Goal: Transaction & Acquisition: Purchase product/service

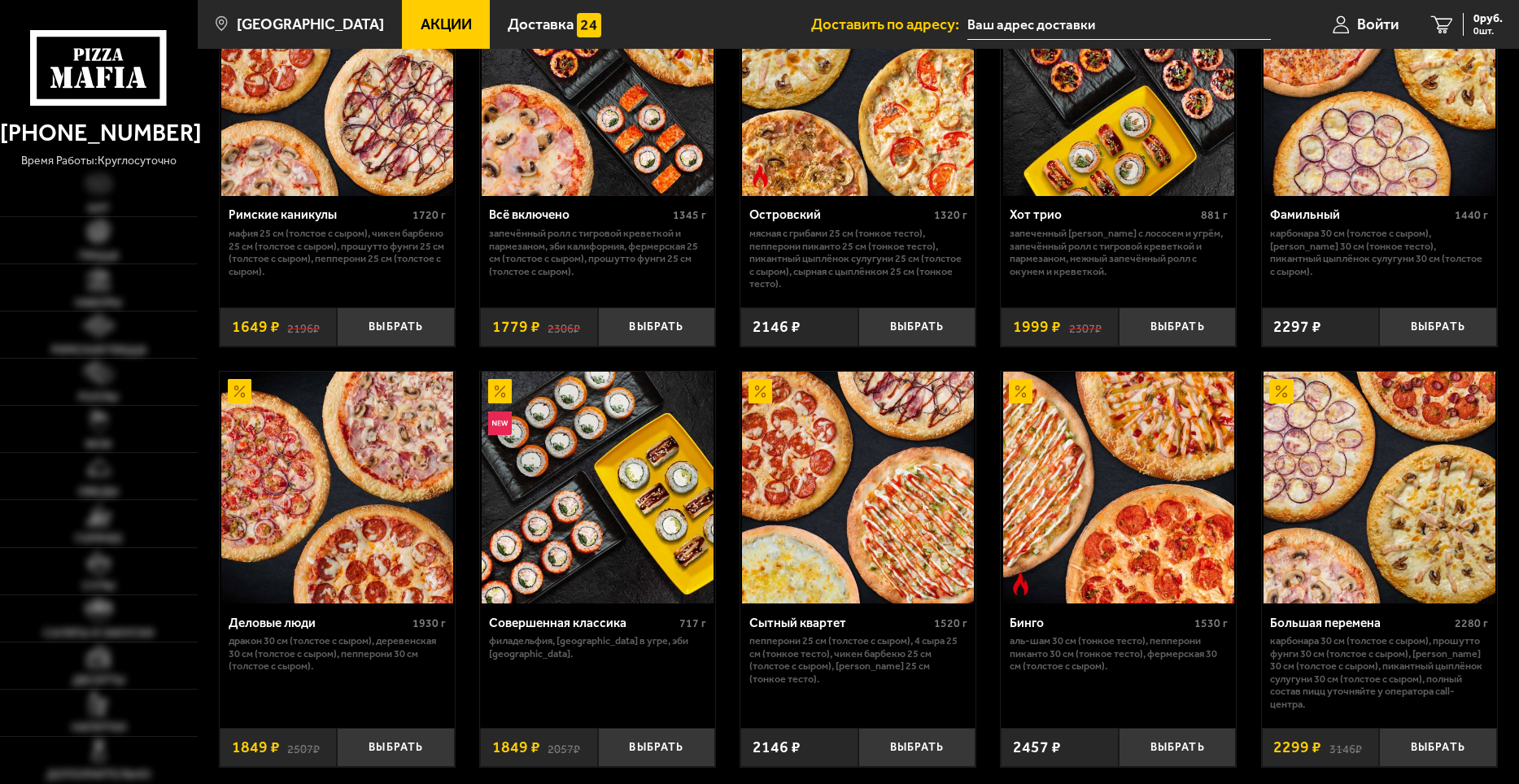
scroll to position [1383, 0]
type input "[STREET_ADDRESS][PERSON_NAME]"
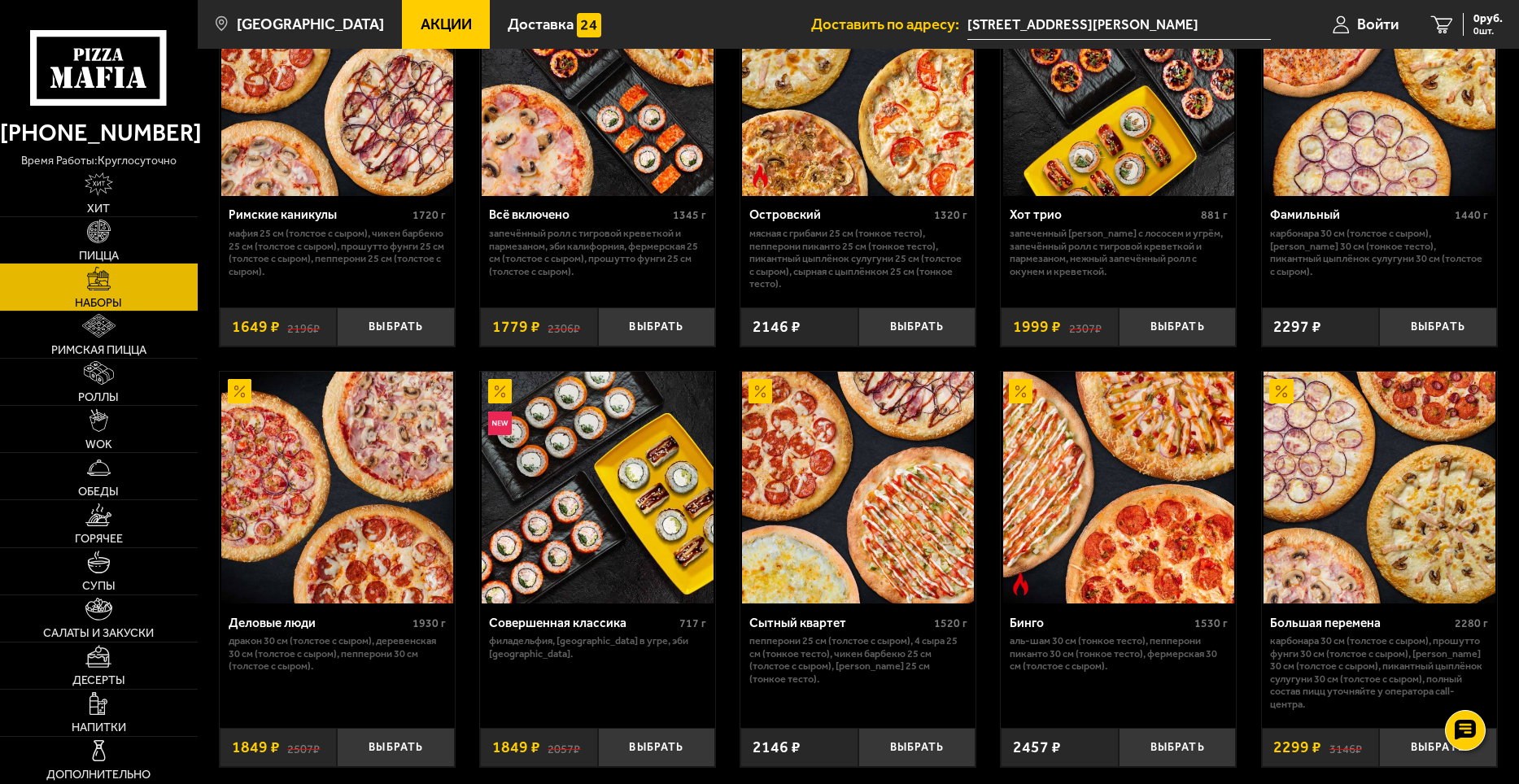
click at [114, 228] on link "Пицца" at bounding box center [98, 240] width 197 height 46
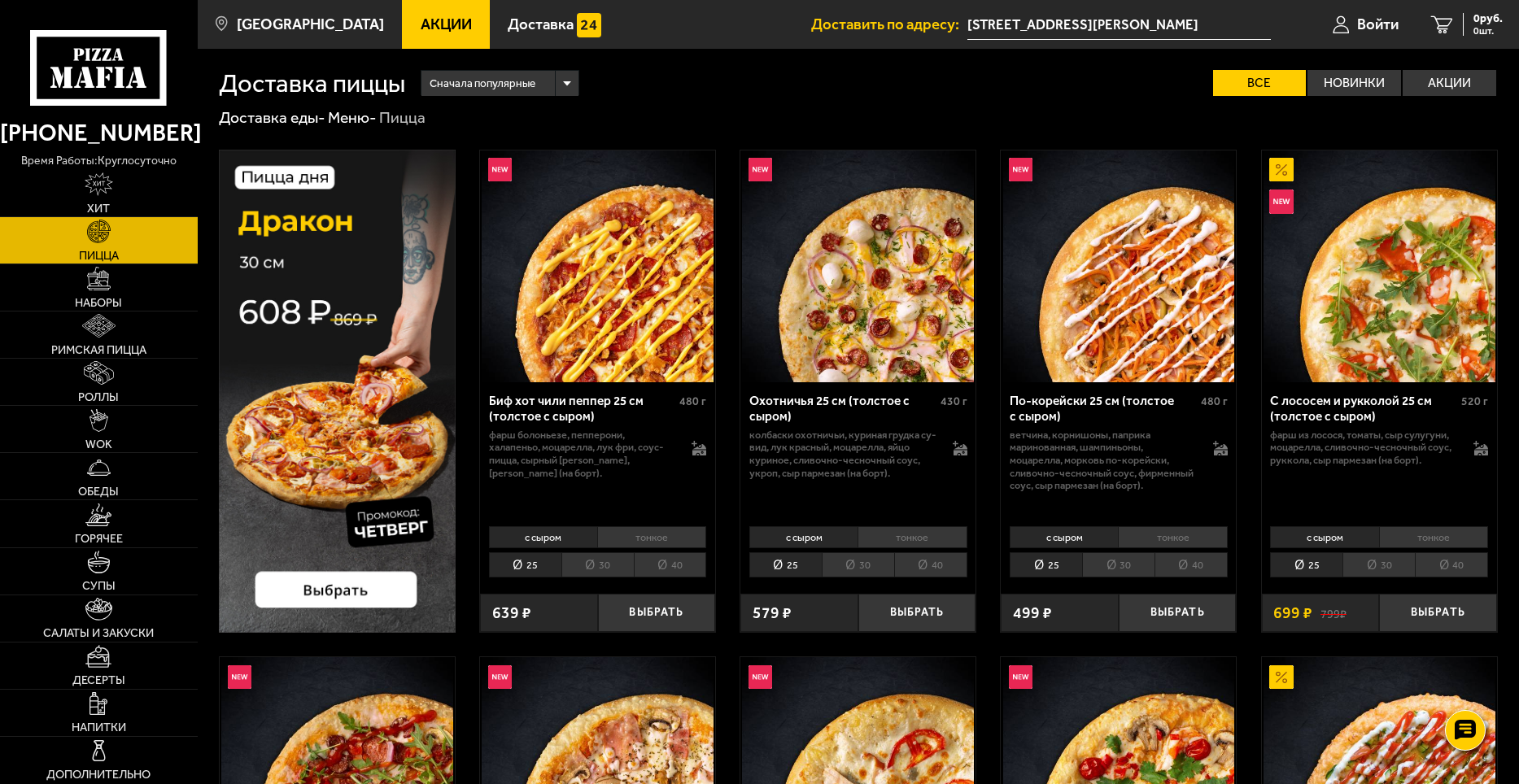
click at [659, 533] on li "тонкое" at bounding box center [652, 538] width 109 height 23
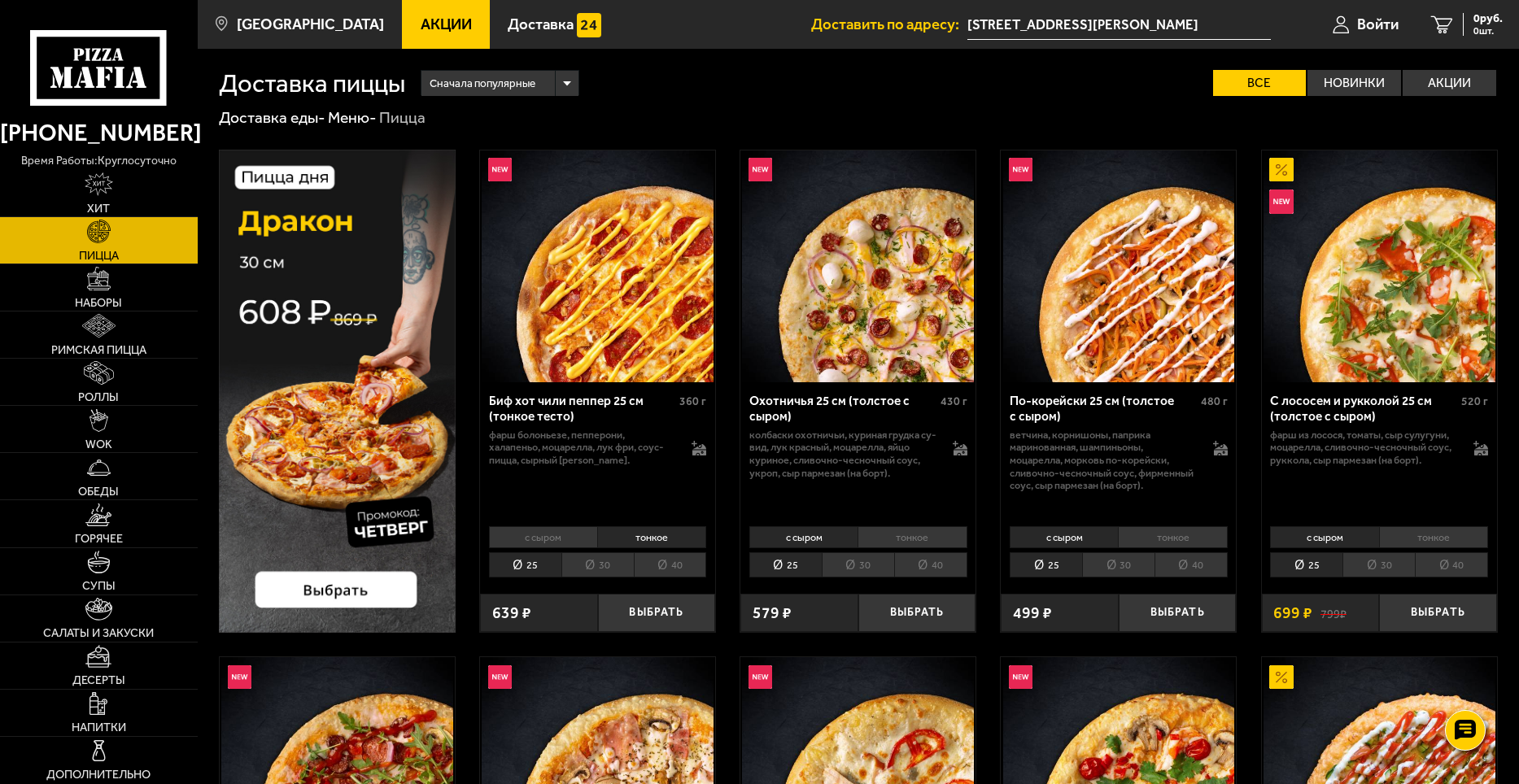
click at [622, 556] on li "30" at bounding box center [597, 565] width 73 height 25
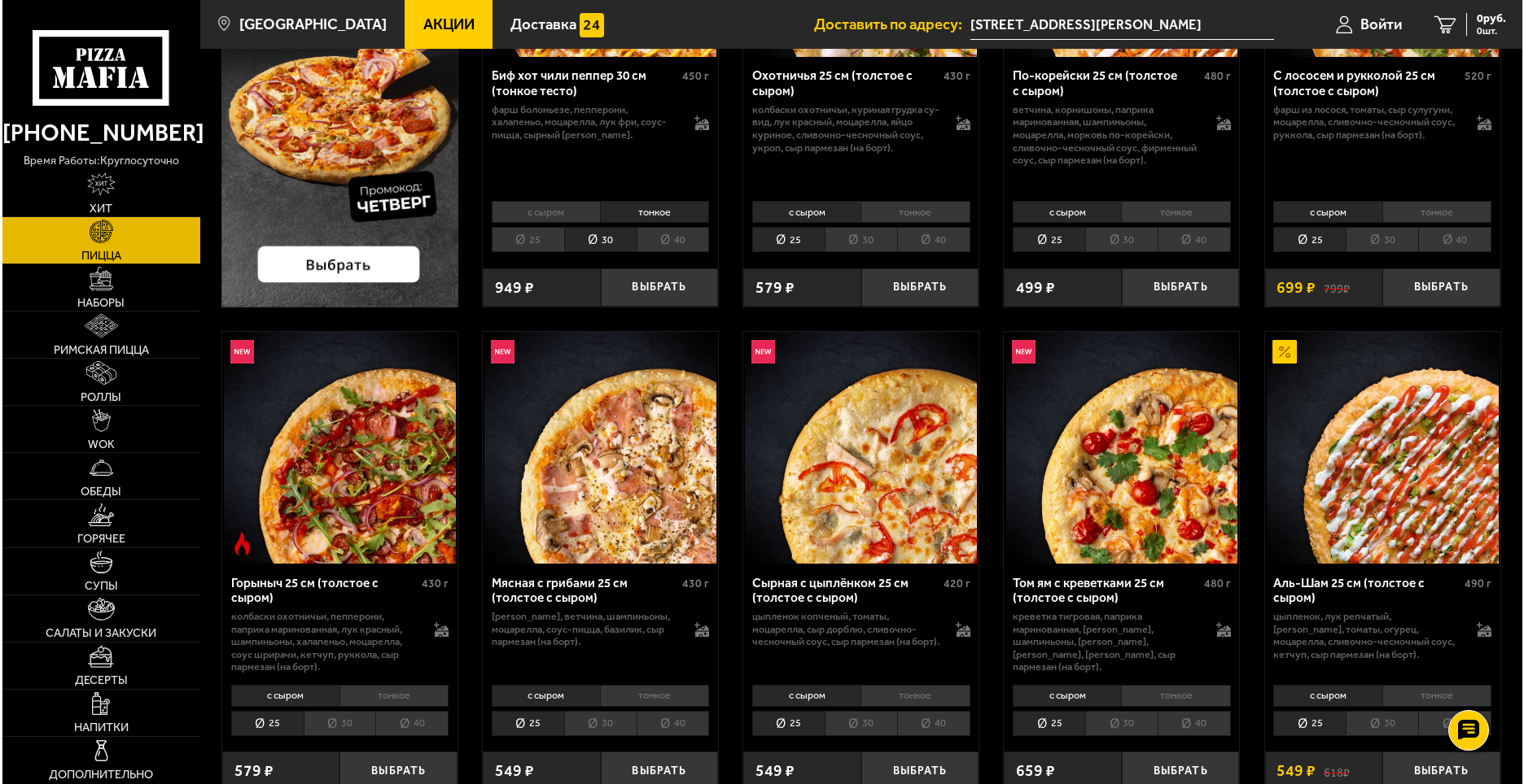
scroll to position [569, 0]
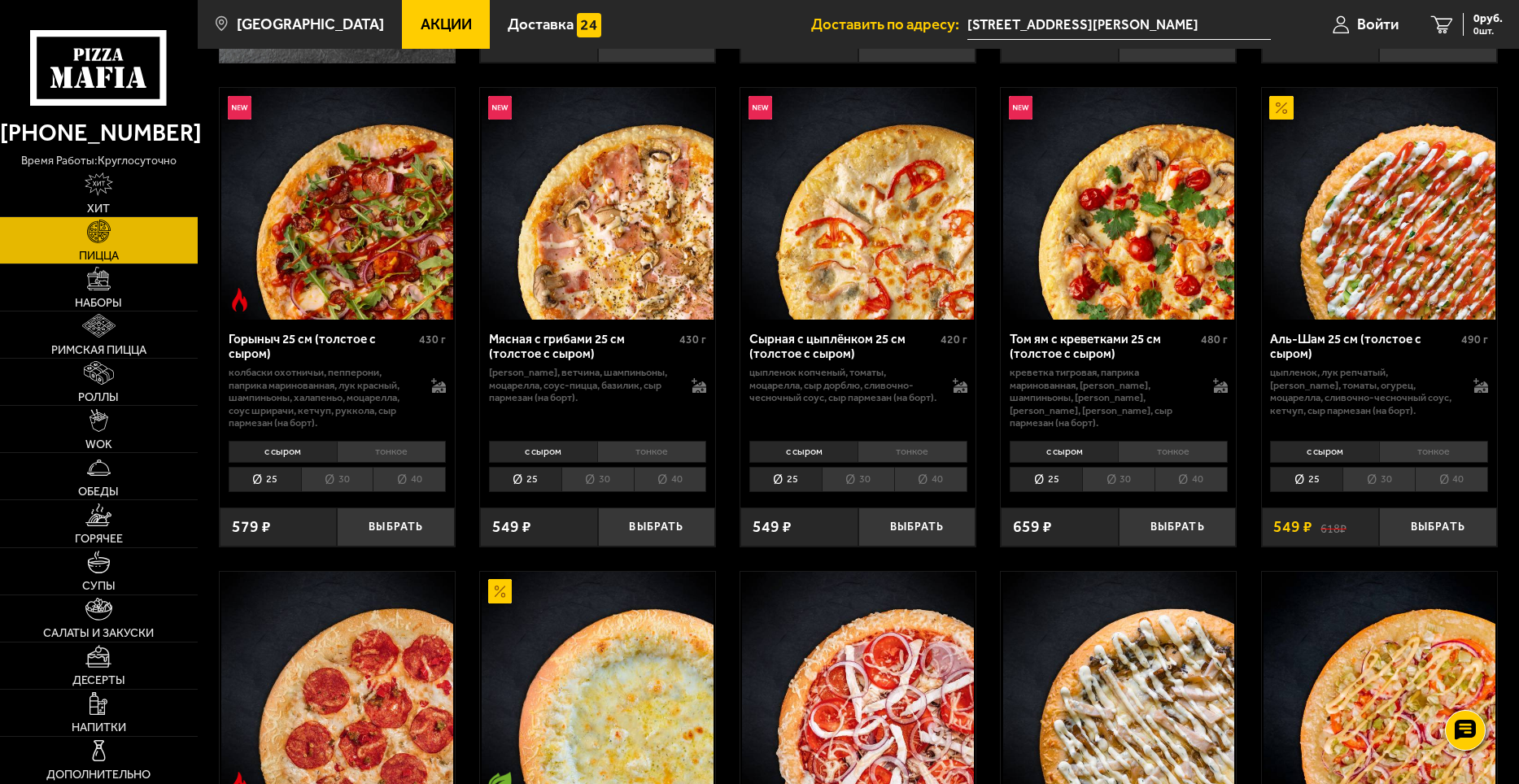
click at [924, 444] on li "тонкое" at bounding box center [912, 453] width 109 height 23
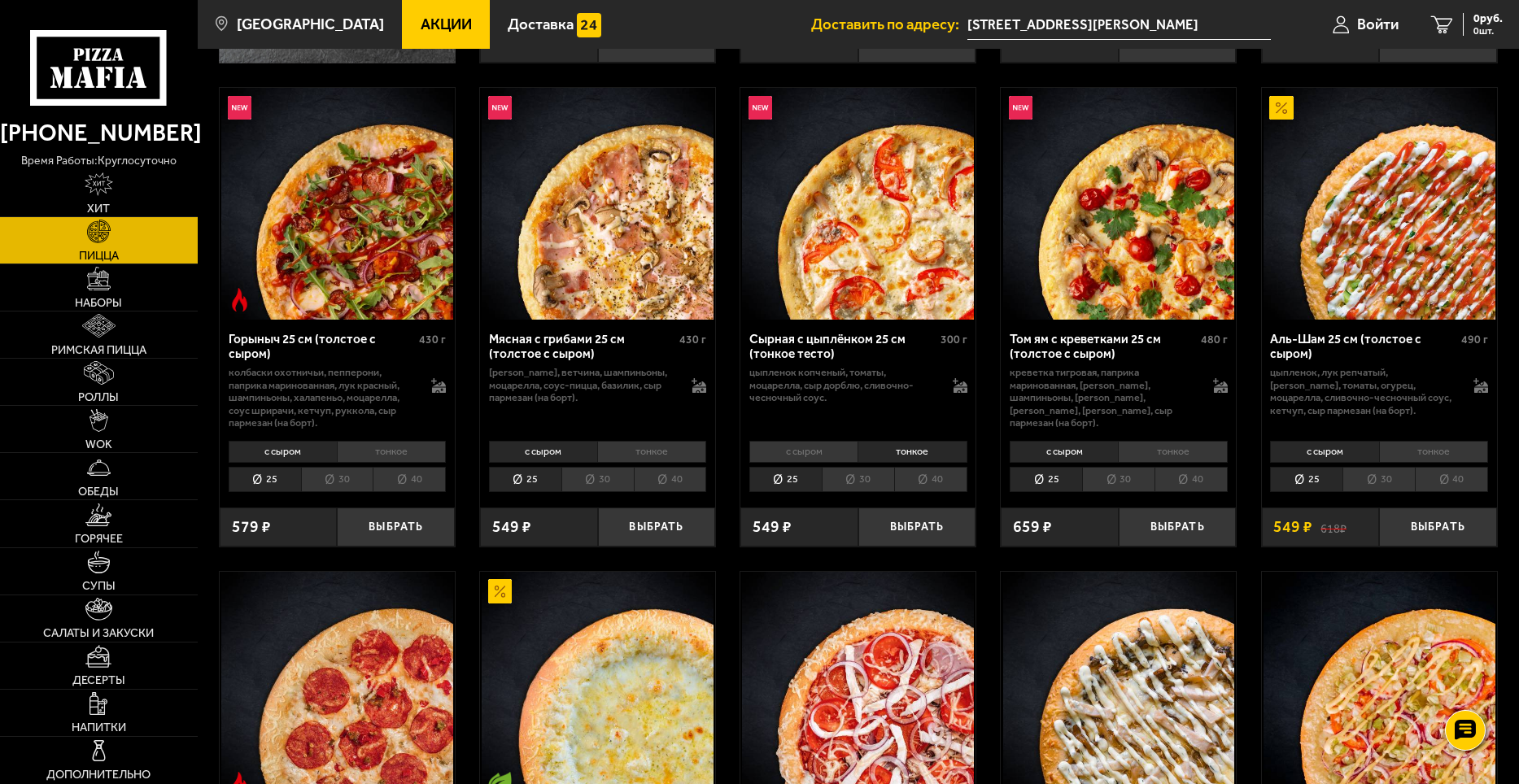
click at [861, 472] on li "30" at bounding box center [858, 480] width 73 height 25
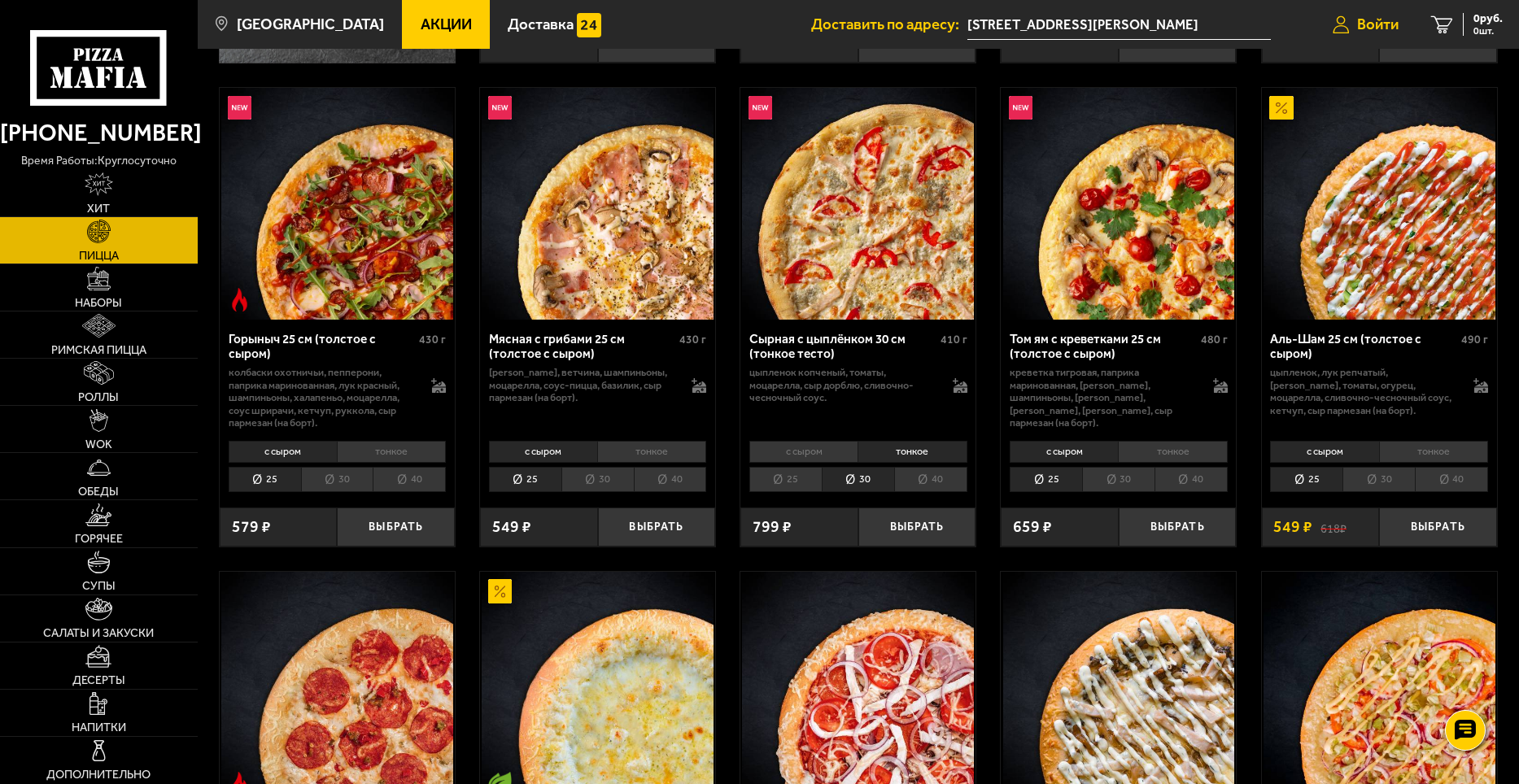
click at [1369, 21] on span "Войти" at bounding box center [1377, 25] width 41 height 16
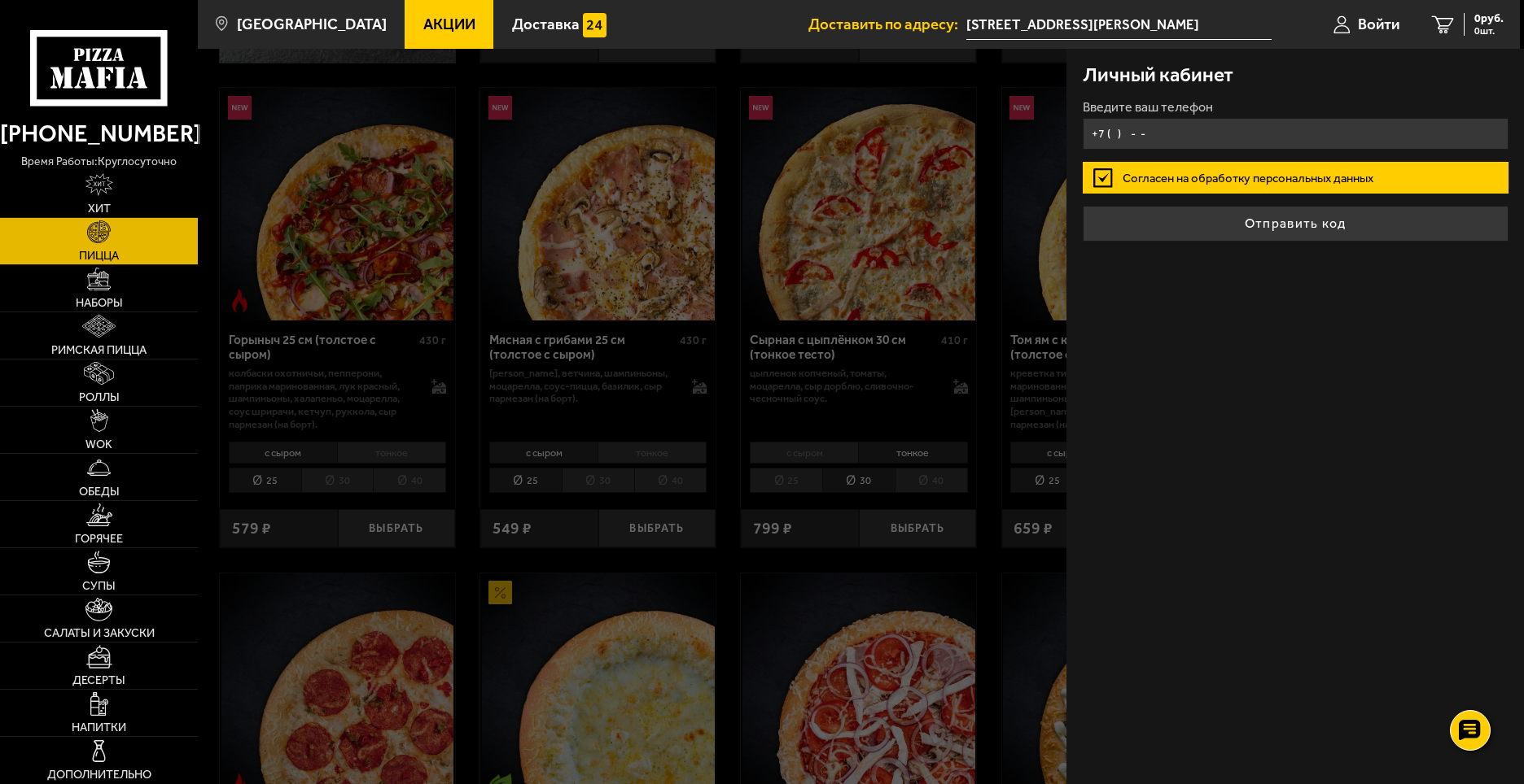
click at [1171, 126] on input "+7 ( ) - -" at bounding box center [1295, 134] width 426 height 32
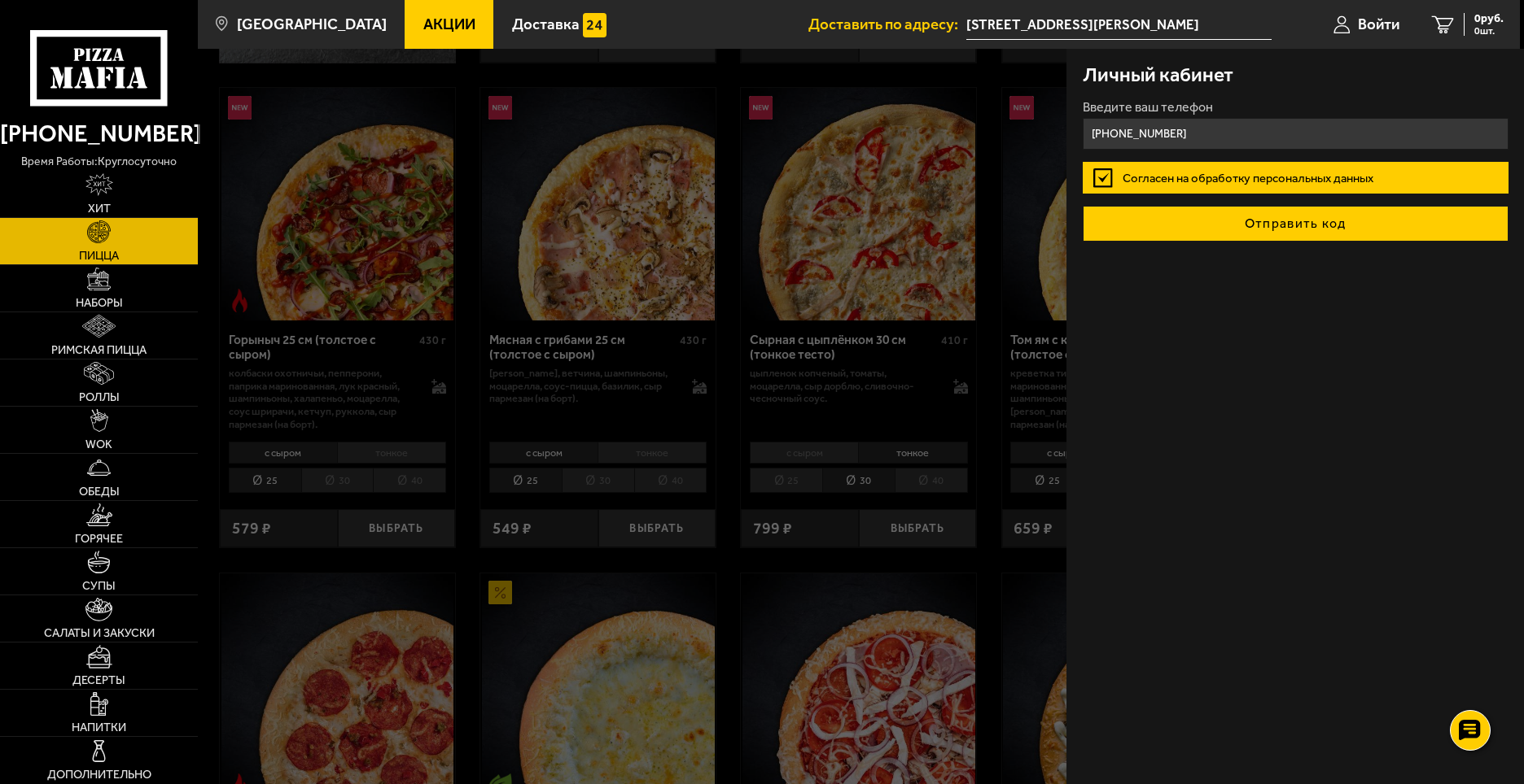
type input "[PHONE_NUMBER]"
click at [1296, 230] on button "Отправить код" at bounding box center [1295, 224] width 426 height 36
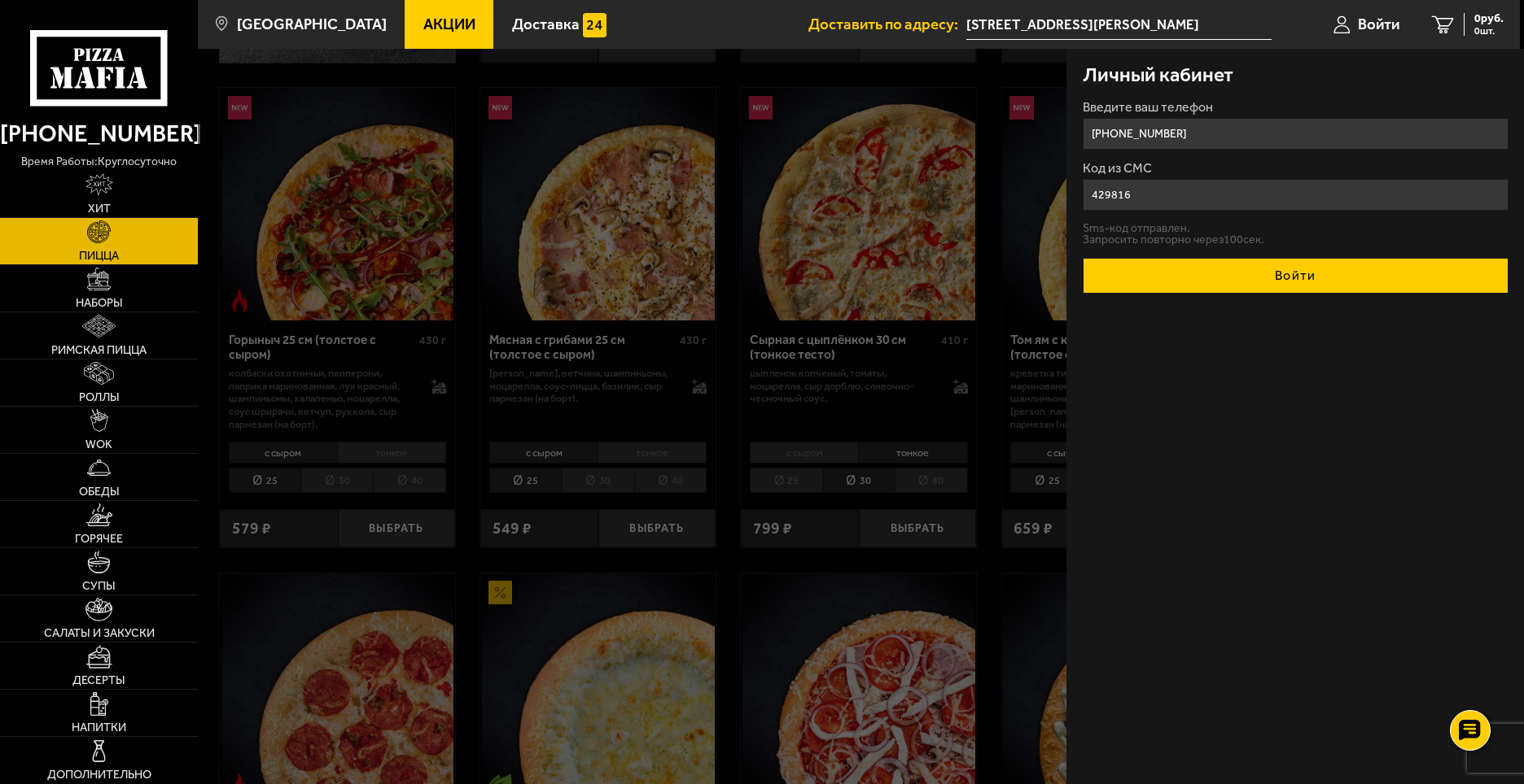
type input "429816"
click at [1323, 283] on button "Войти" at bounding box center [1295, 275] width 426 height 36
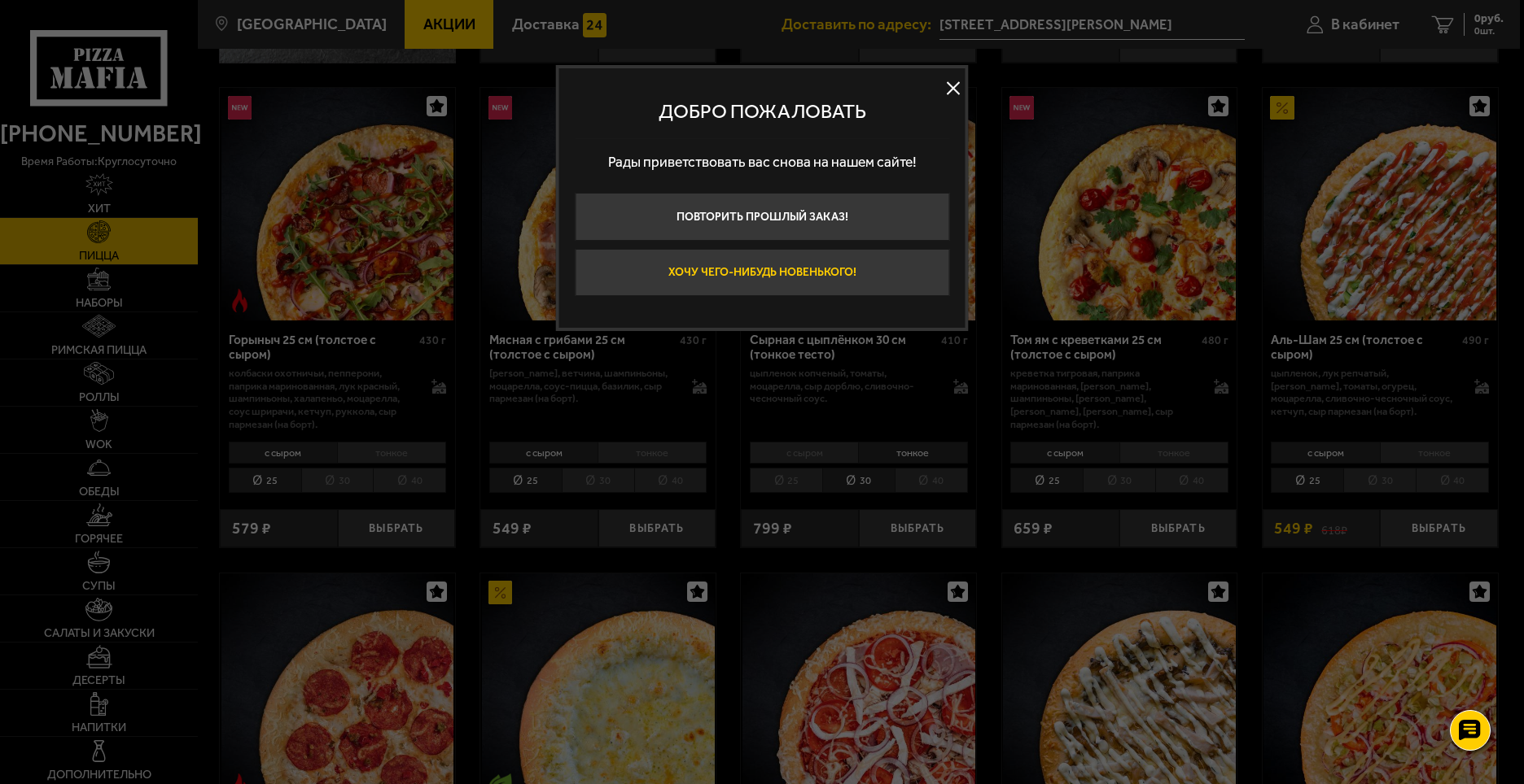
click at [827, 264] on button "Хочу чего-нибудь новенького!" at bounding box center [762, 273] width 375 height 48
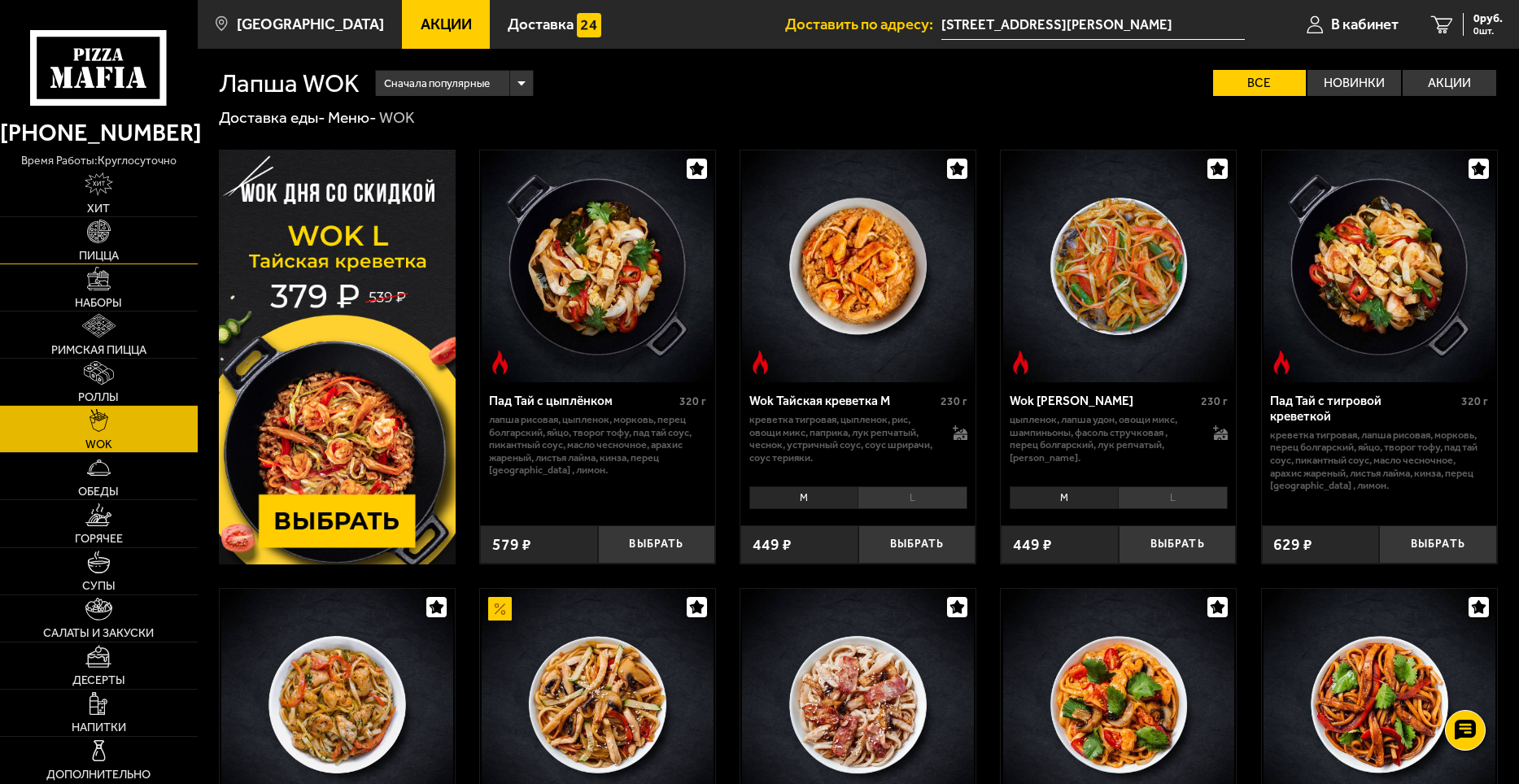
click at [111, 245] on link "Пицца" at bounding box center [98, 240] width 197 height 46
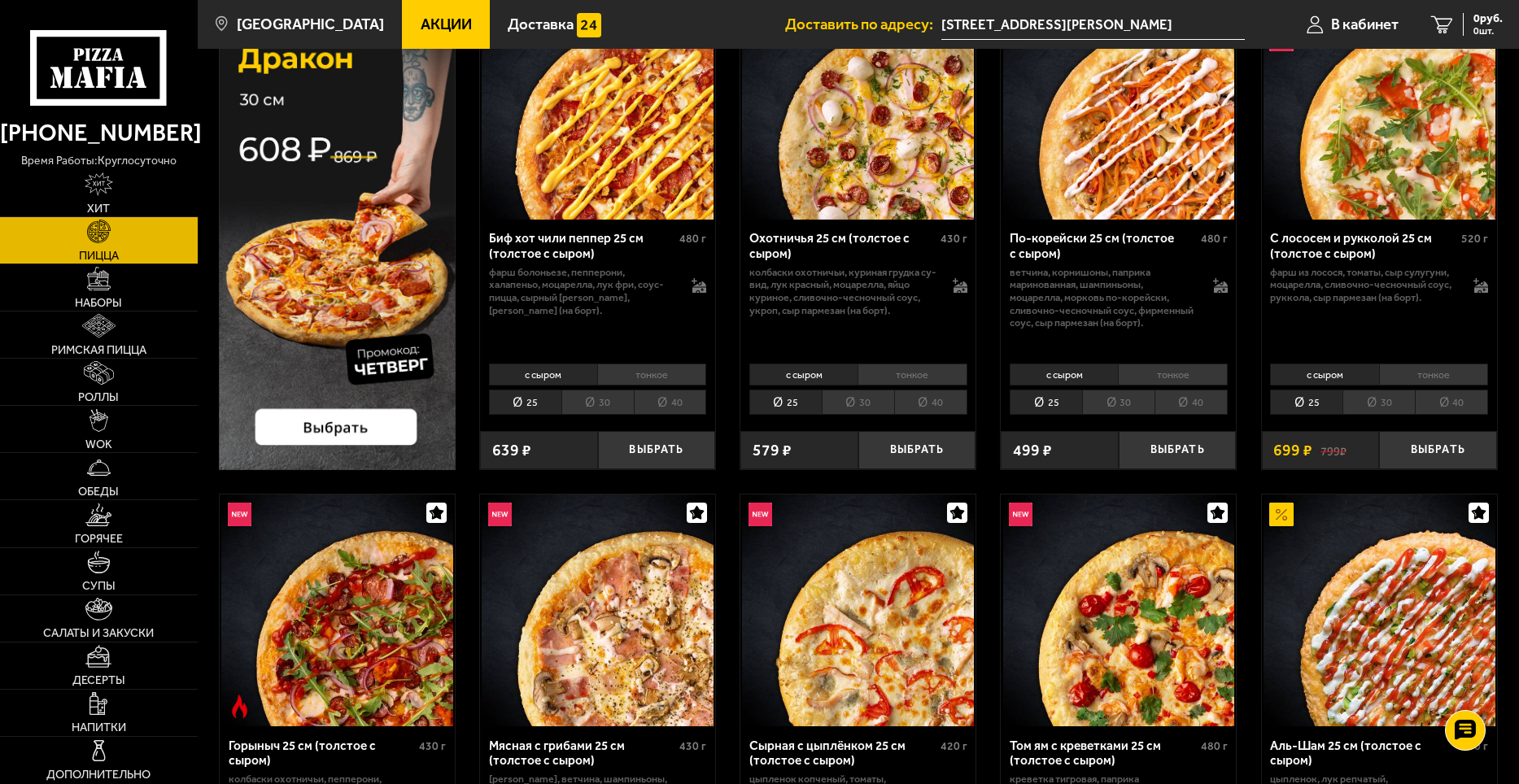
scroll to position [407, 0]
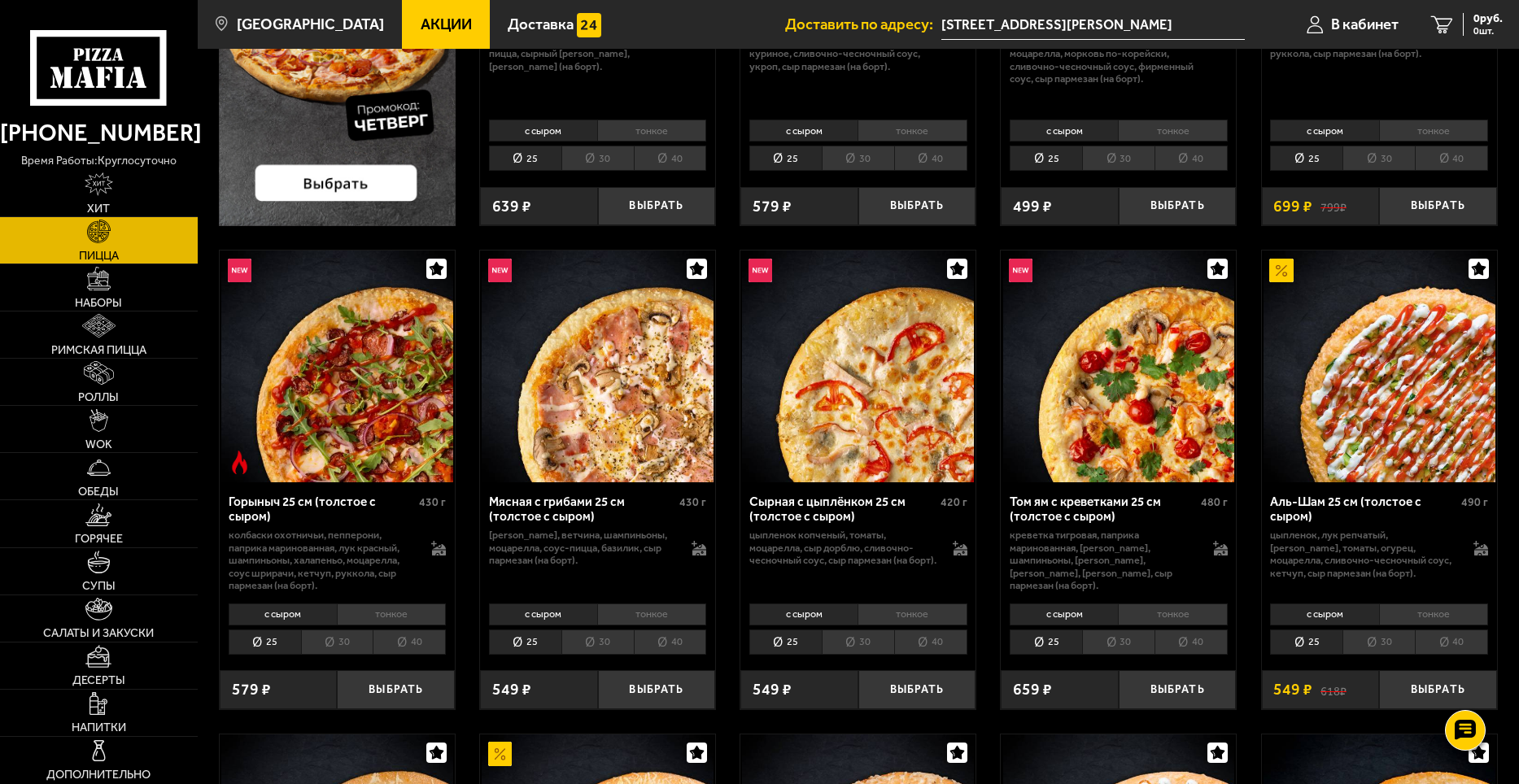
click at [912, 607] on li "тонкое" at bounding box center [912, 615] width 109 height 23
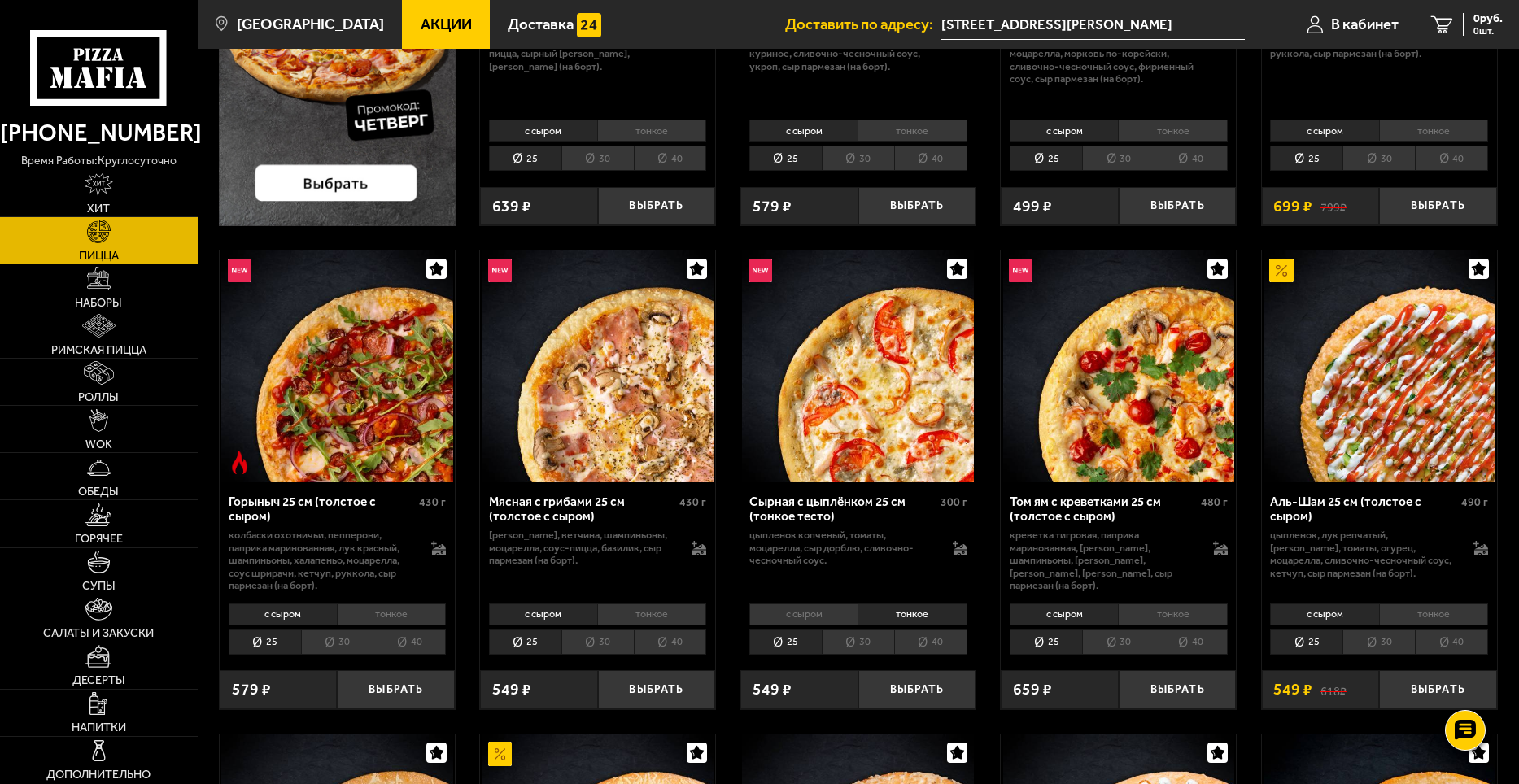
click at [863, 636] on li "30" at bounding box center [858, 642] width 73 height 25
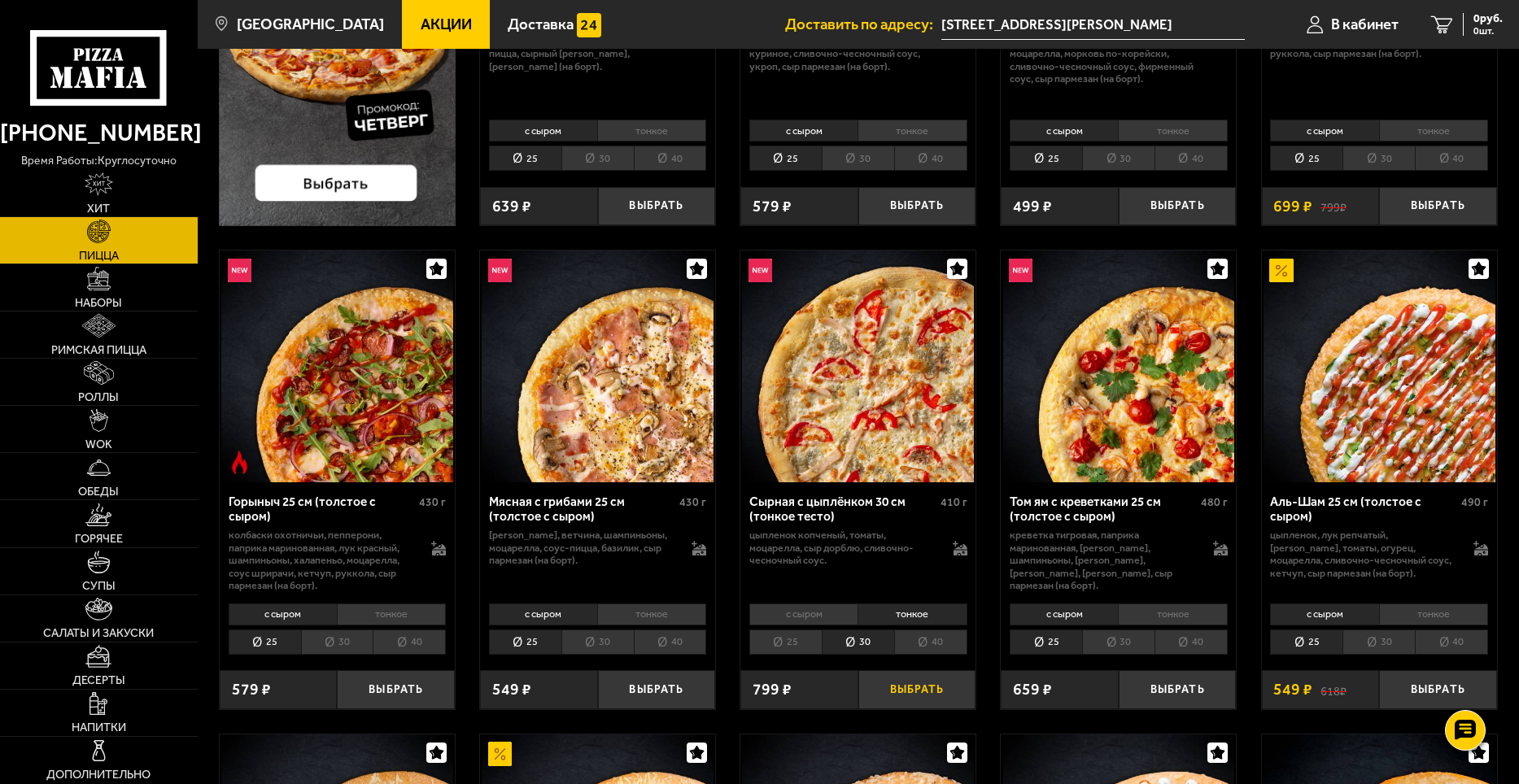
click at [890, 685] on button "Выбрать" at bounding box center [917, 689] width 118 height 39
click at [1166, 611] on li "тонкое" at bounding box center [1173, 615] width 109 height 23
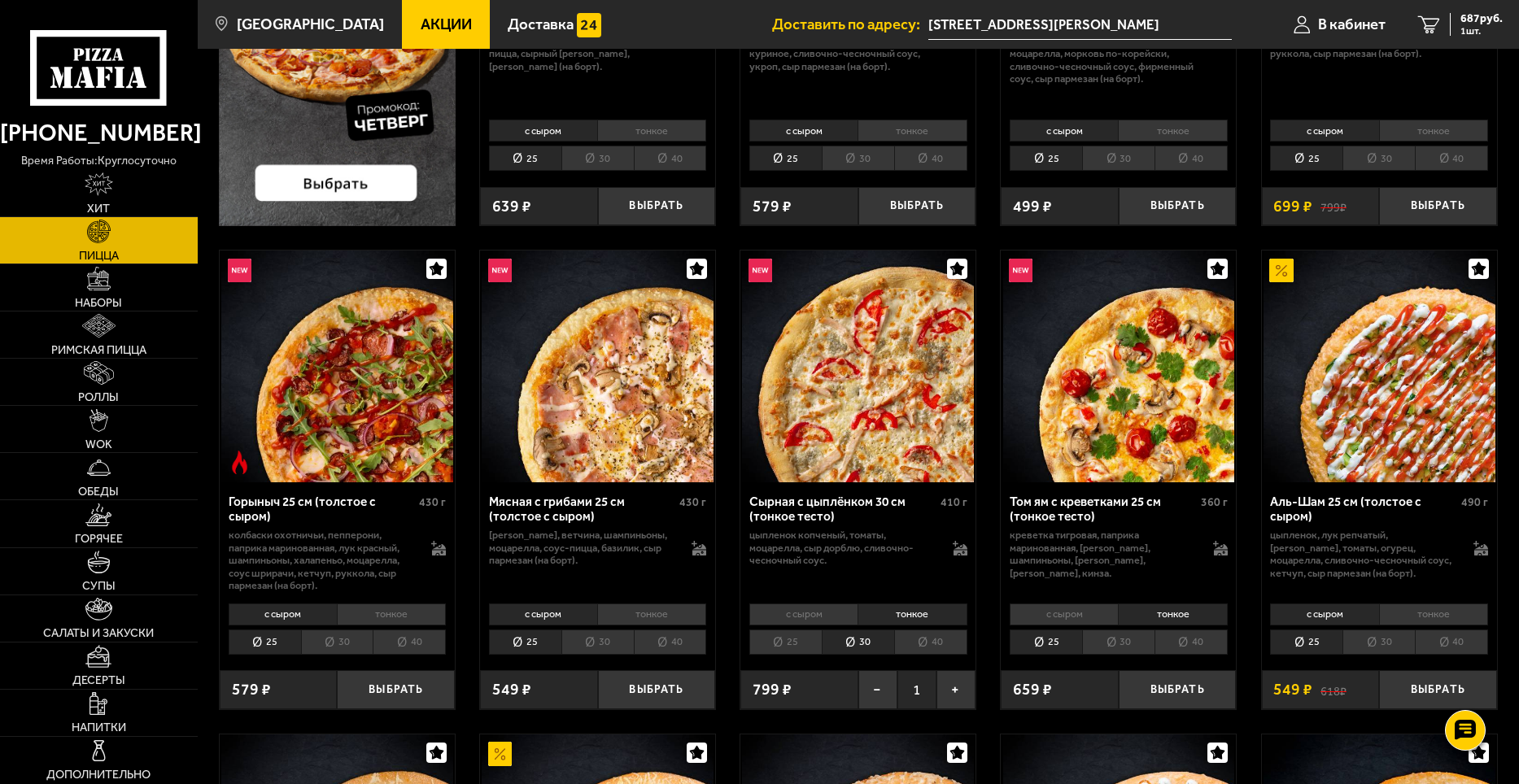
click at [1137, 645] on li "30" at bounding box center [1118, 642] width 73 height 25
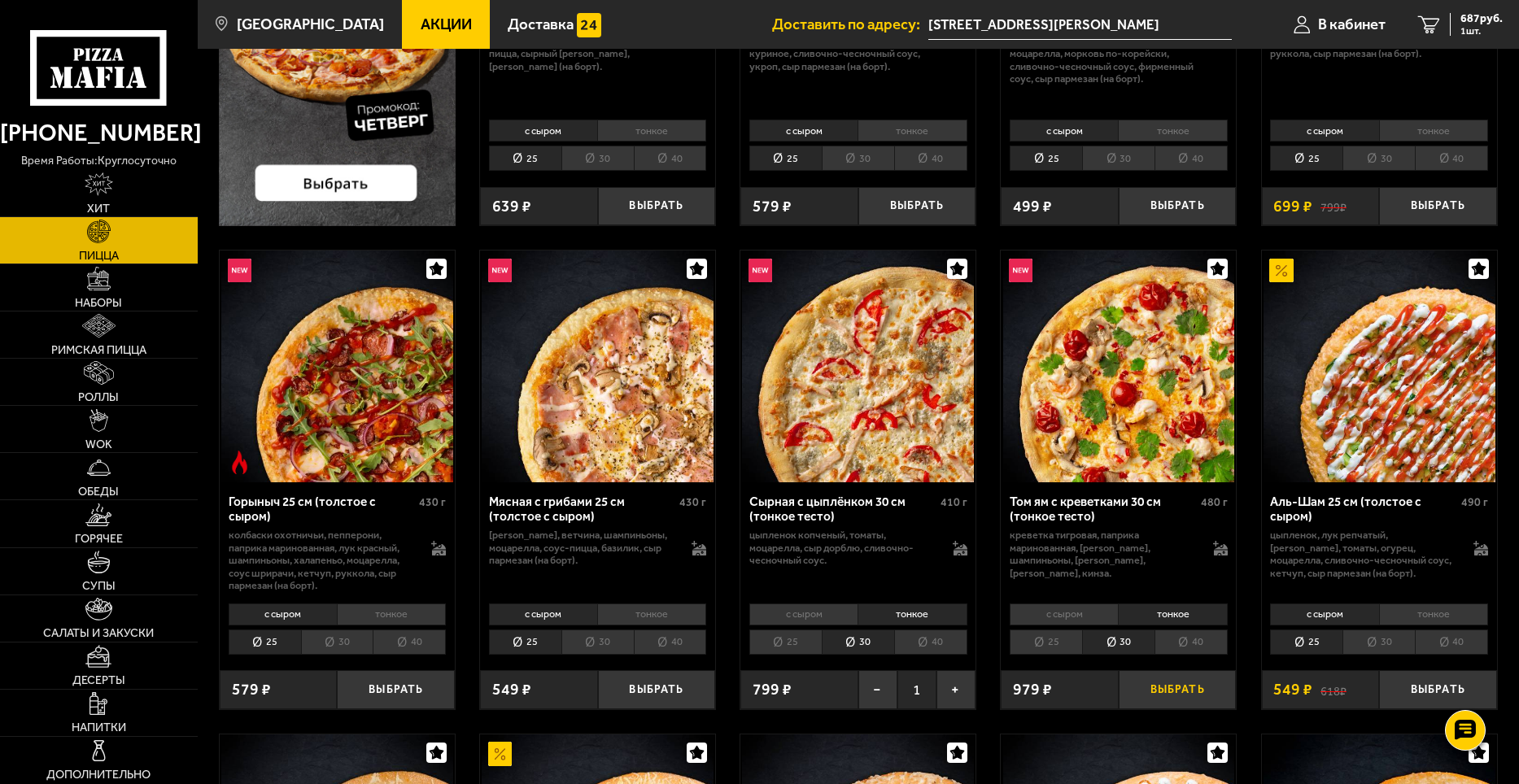
click at [1181, 692] on button "Выбрать" at bounding box center [1178, 689] width 118 height 39
click at [380, 611] on li "тонкое" at bounding box center [391, 615] width 109 height 23
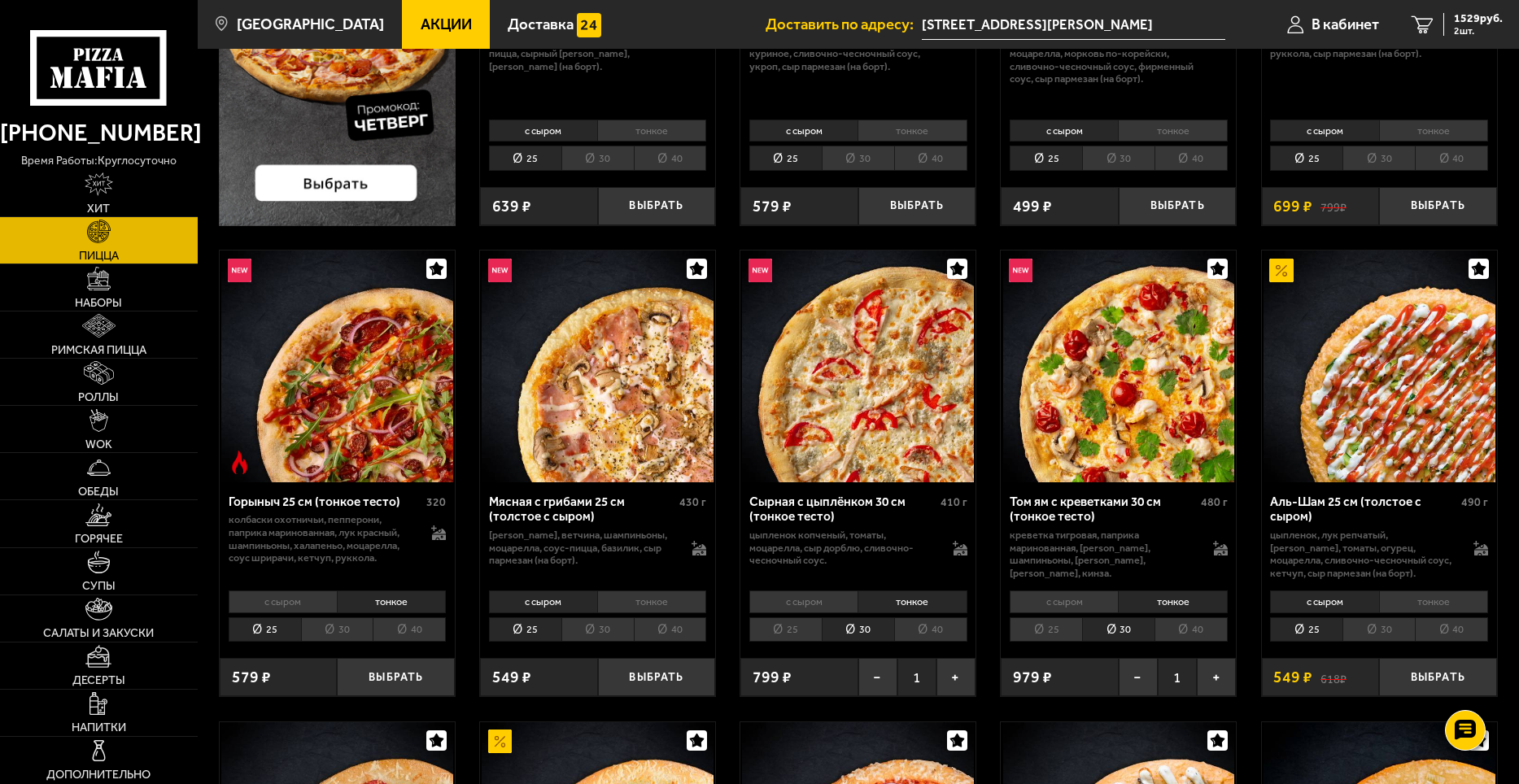
click at [355, 631] on li "30" at bounding box center [337, 630] width 73 height 25
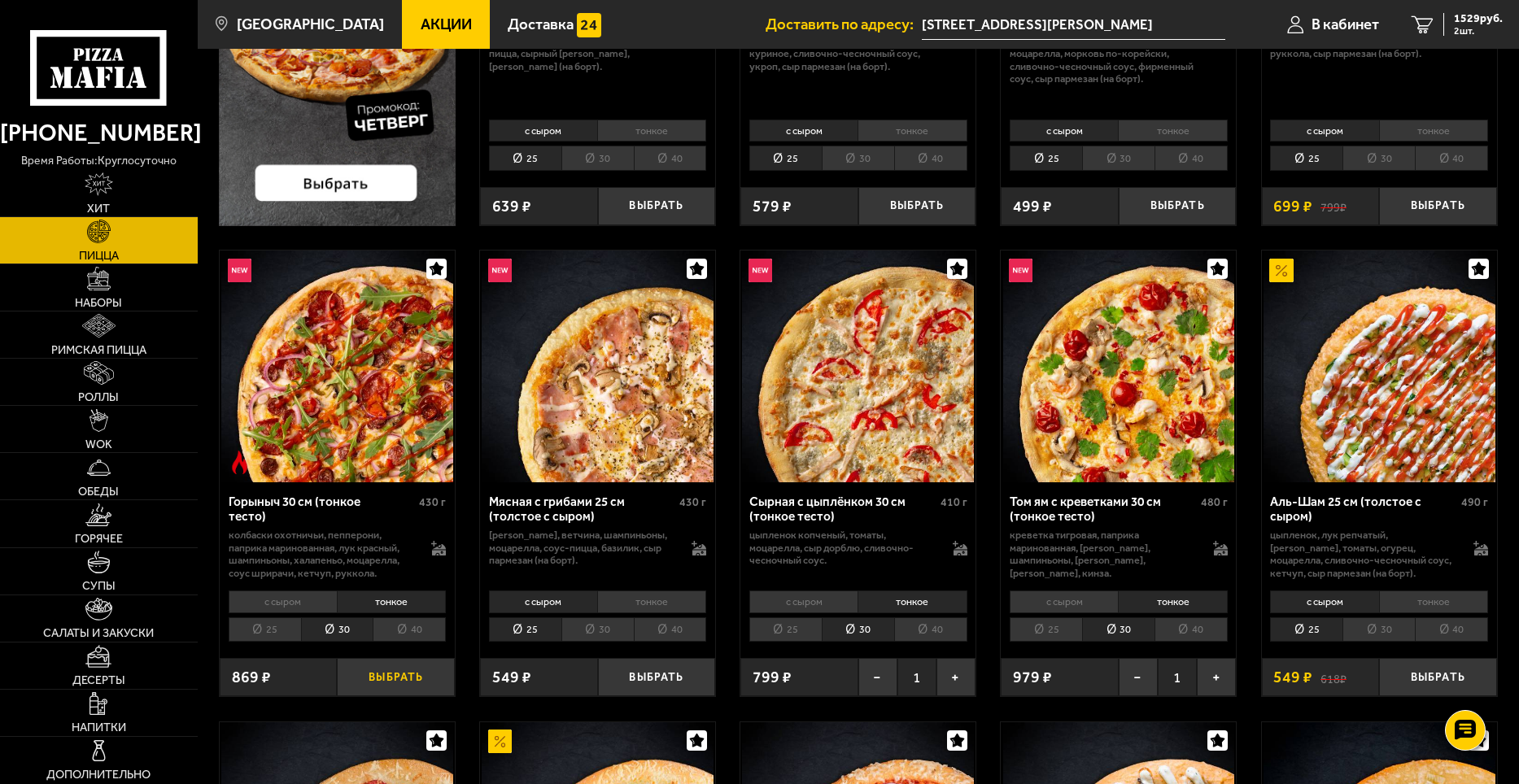
click at [402, 671] on button "Выбрать" at bounding box center [396, 678] width 118 height 39
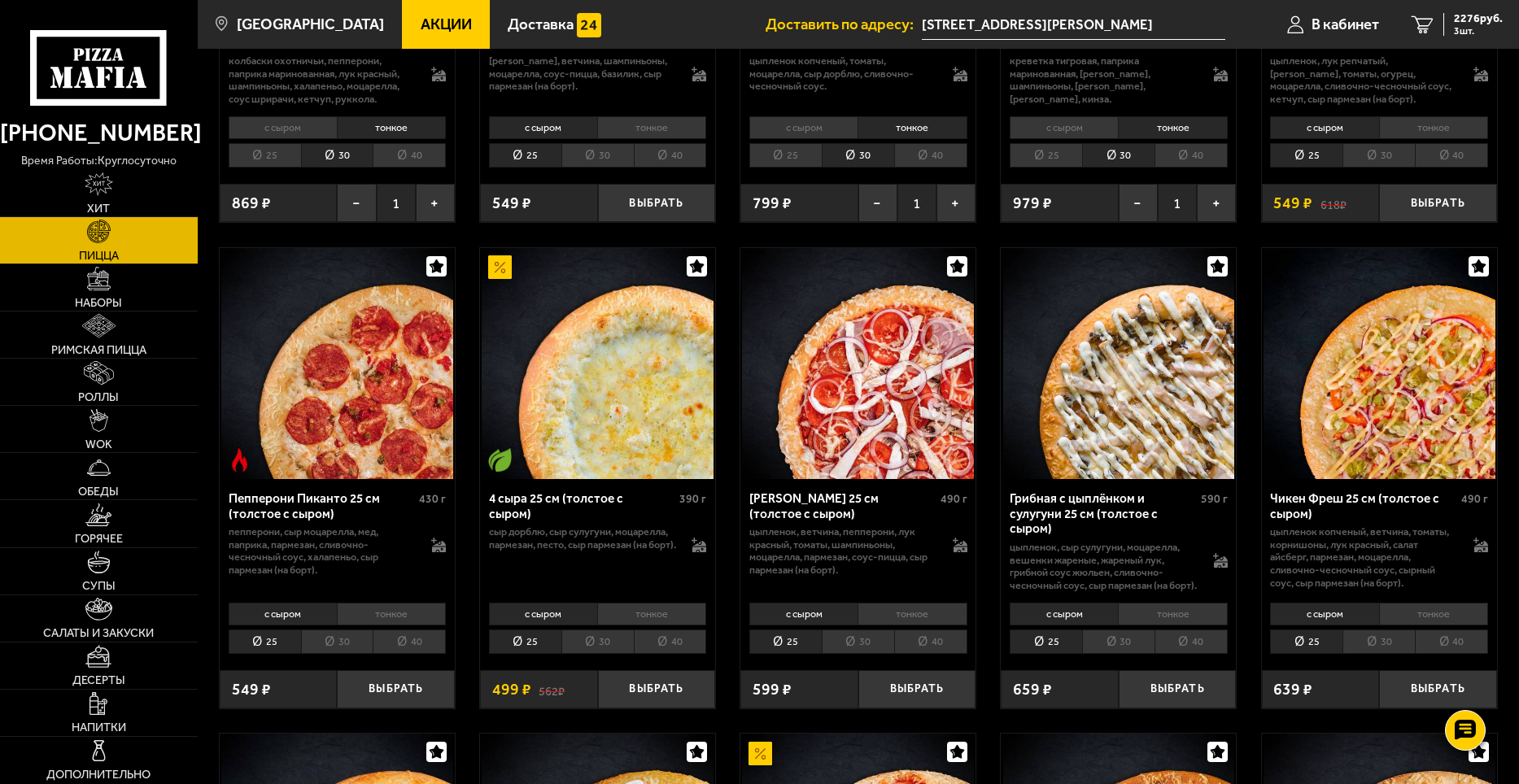
scroll to position [976, 0]
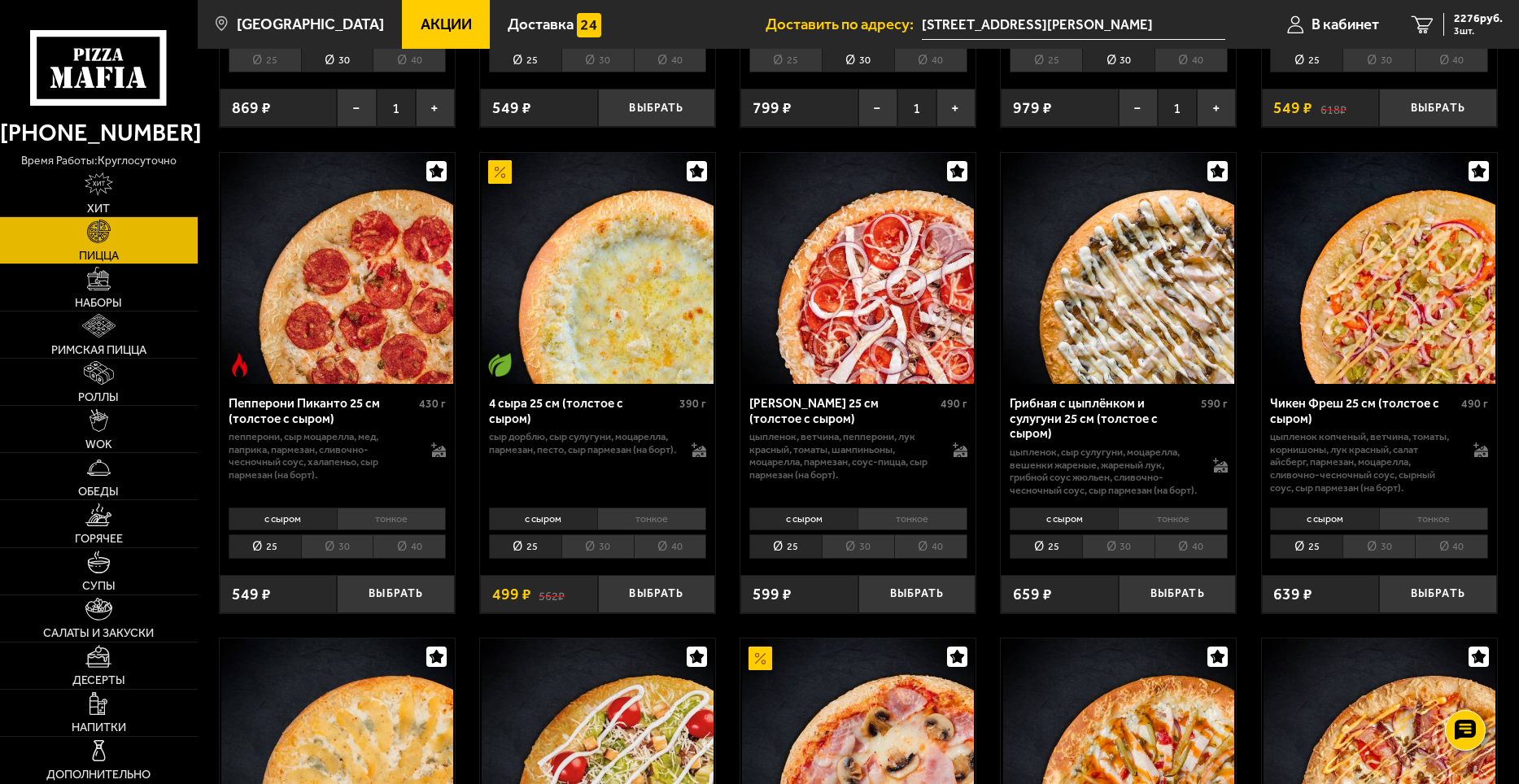
click at [674, 531] on li "тонкое" at bounding box center [652, 519] width 109 height 23
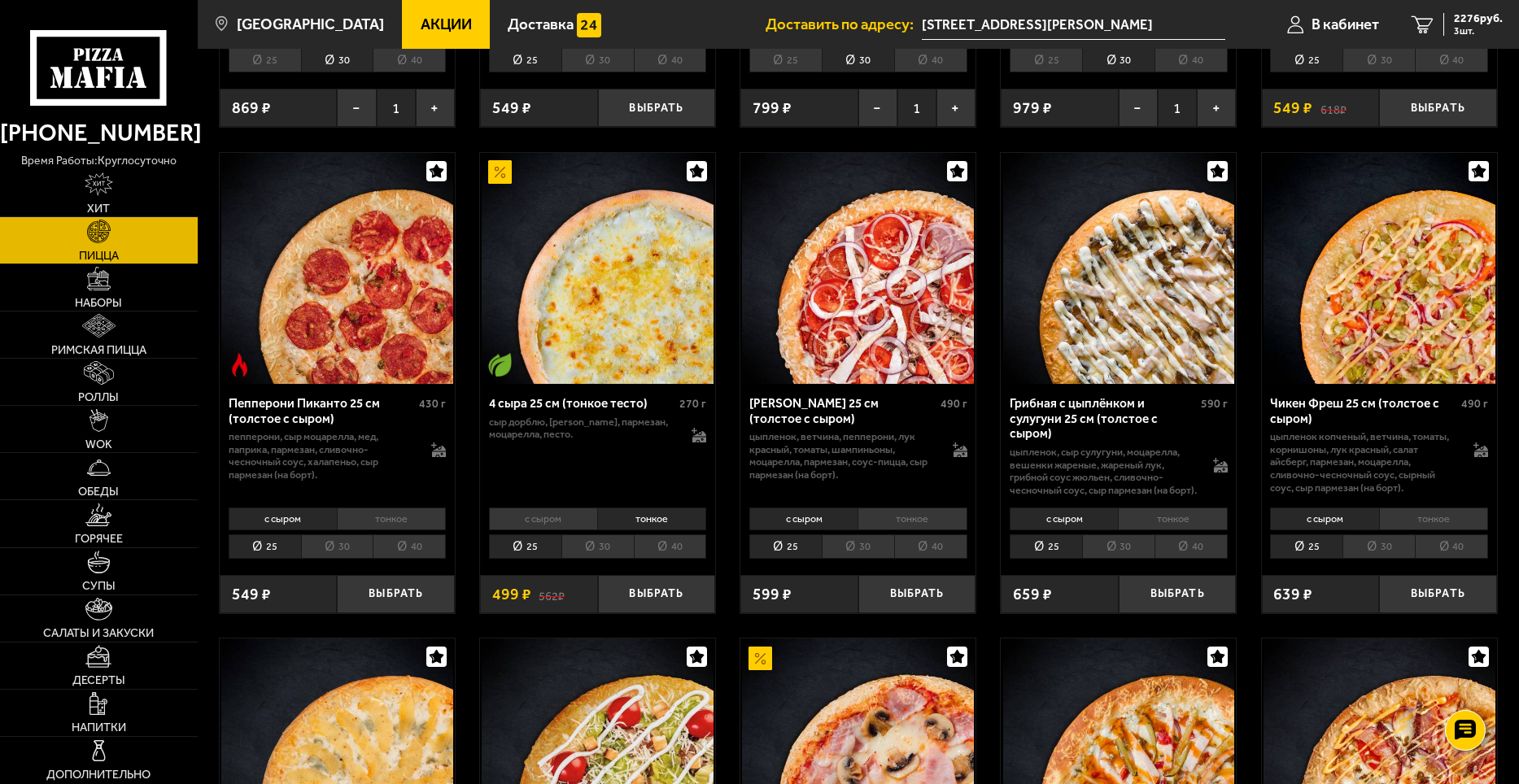
click at [617, 555] on li "30" at bounding box center [597, 547] width 73 height 25
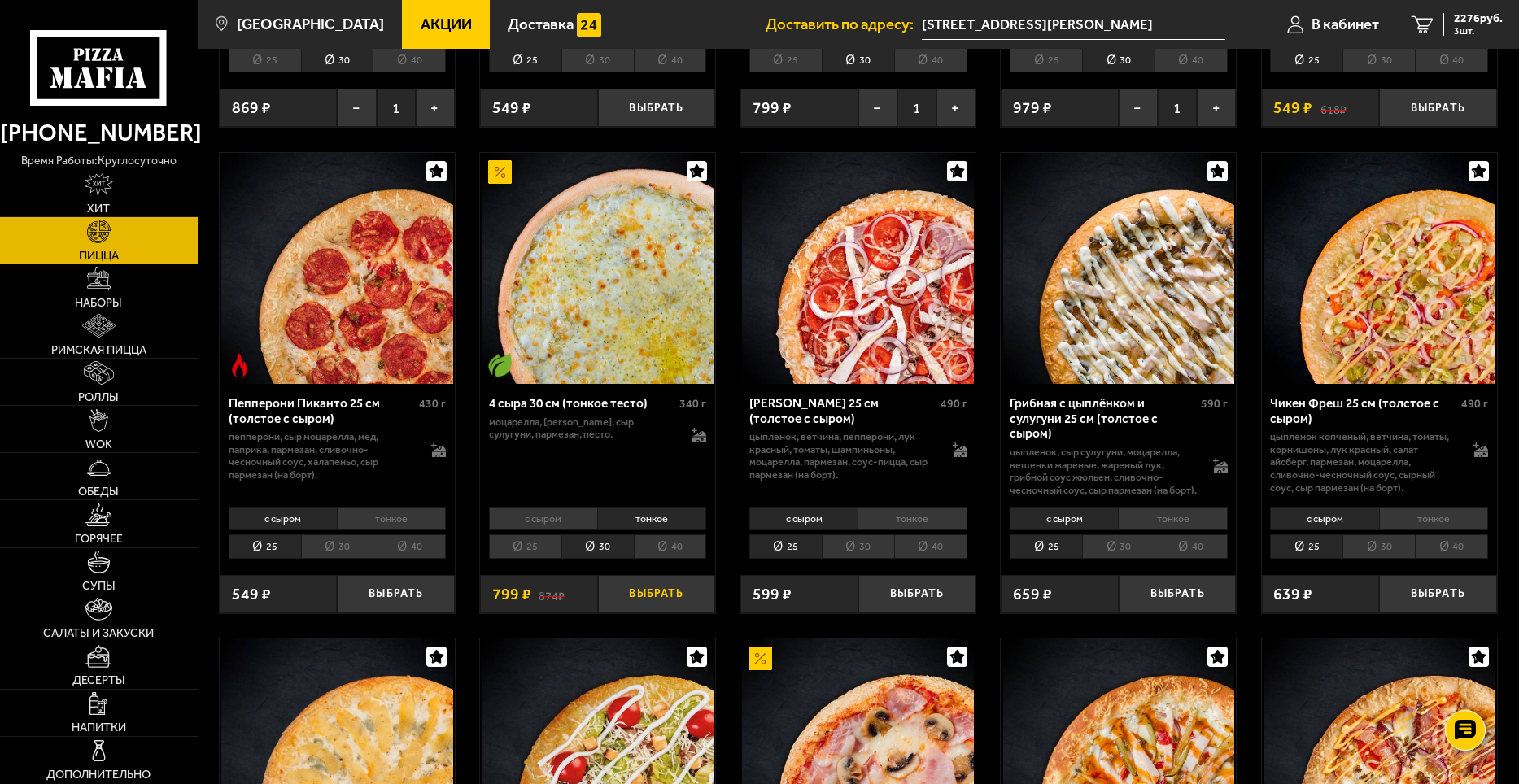
click at [653, 609] on button "Выбрать" at bounding box center [657, 595] width 118 height 39
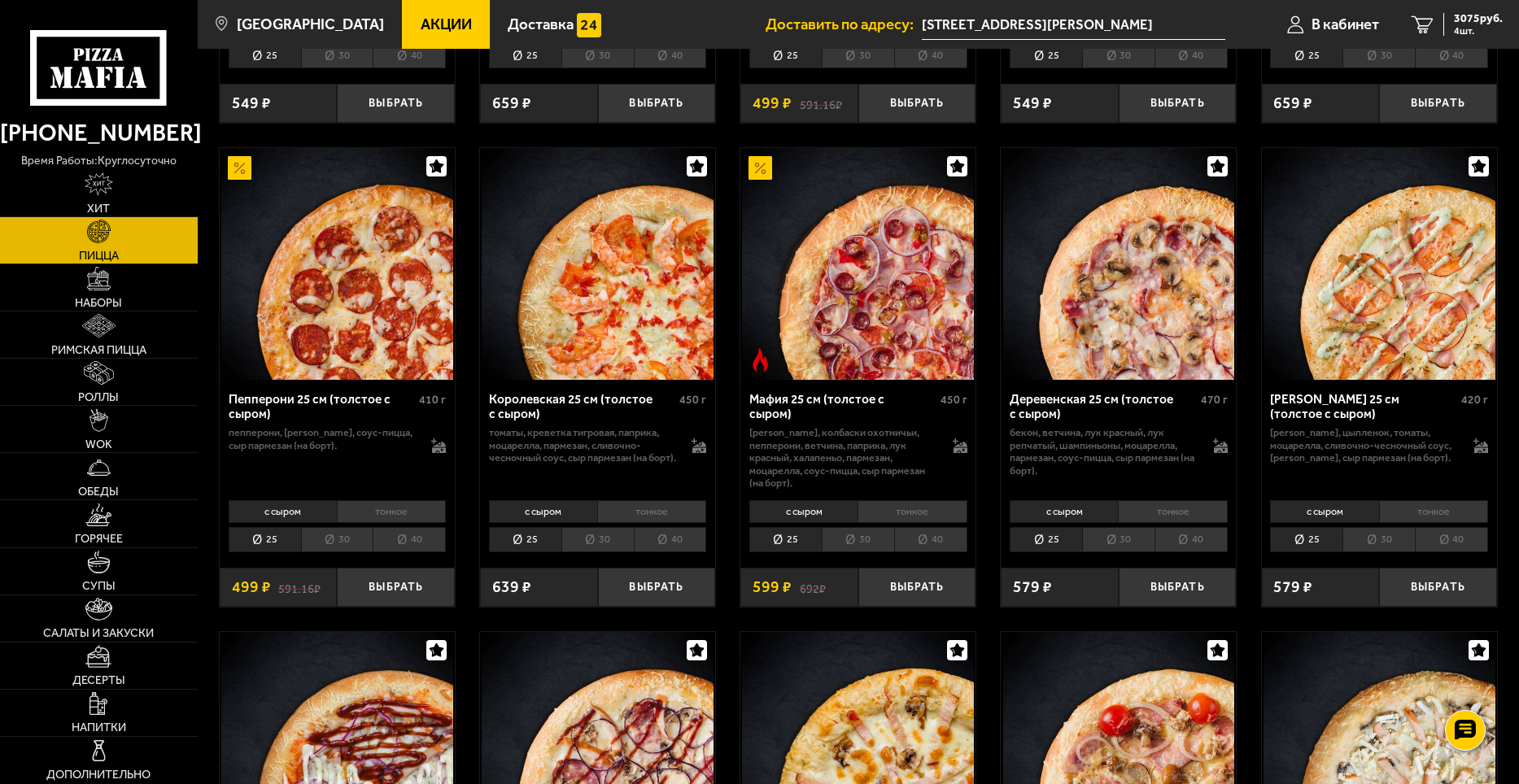
scroll to position [1953, 0]
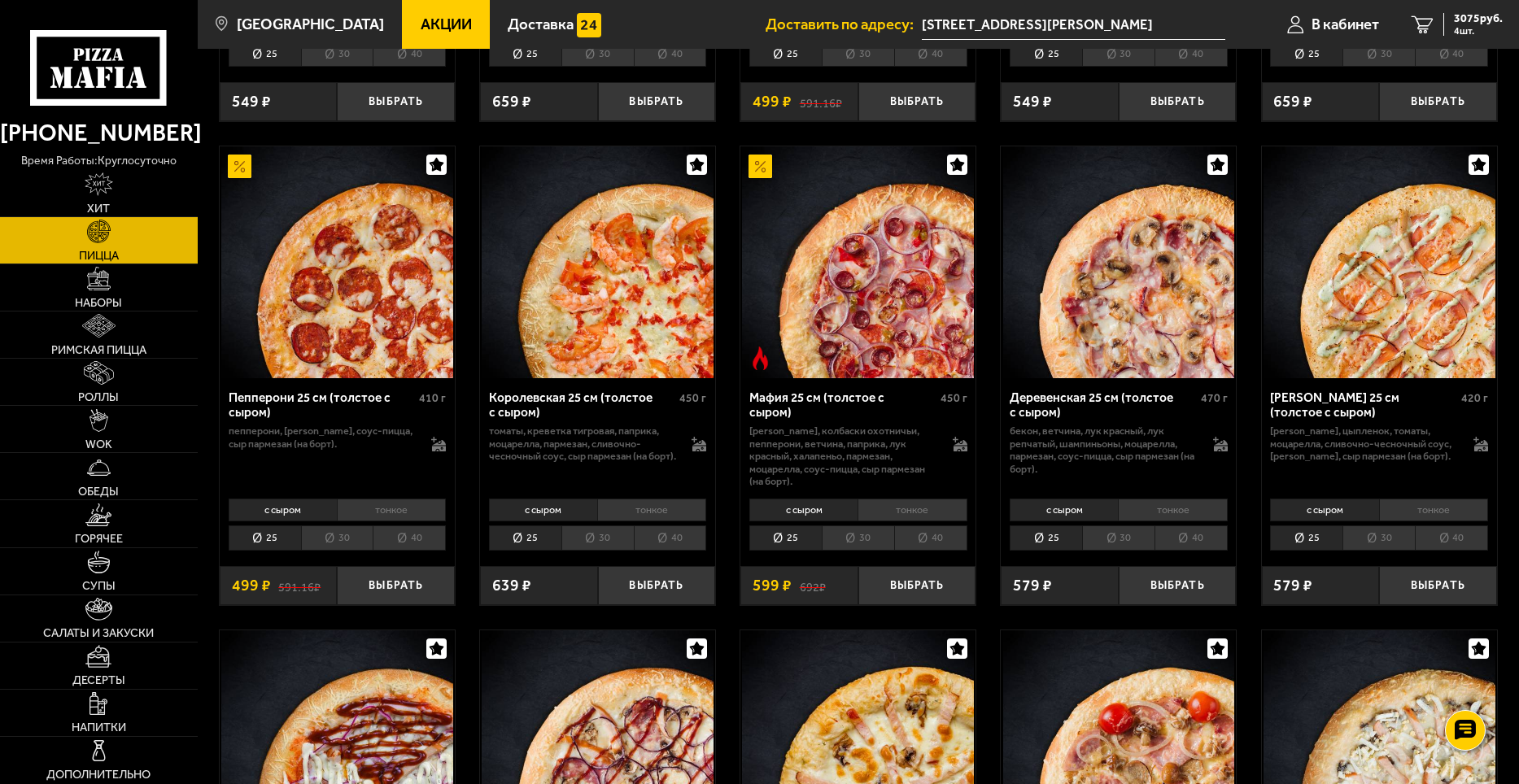
click at [387, 509] on li "тонкое" at bounding box center [391, 510] width 109 height 23
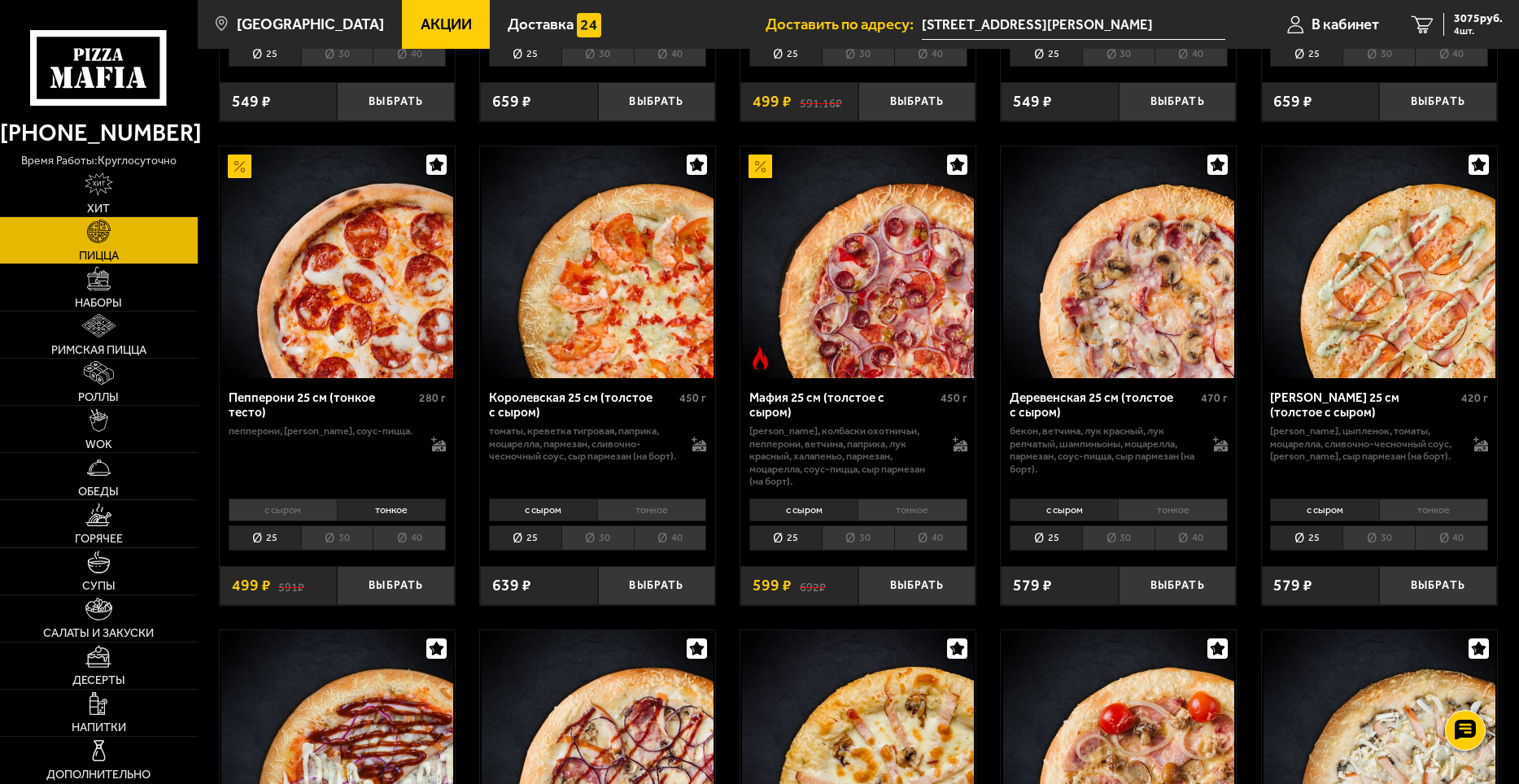
click at [347, 537] on li "30" at bounding box center [337, 538] width 73 height 25
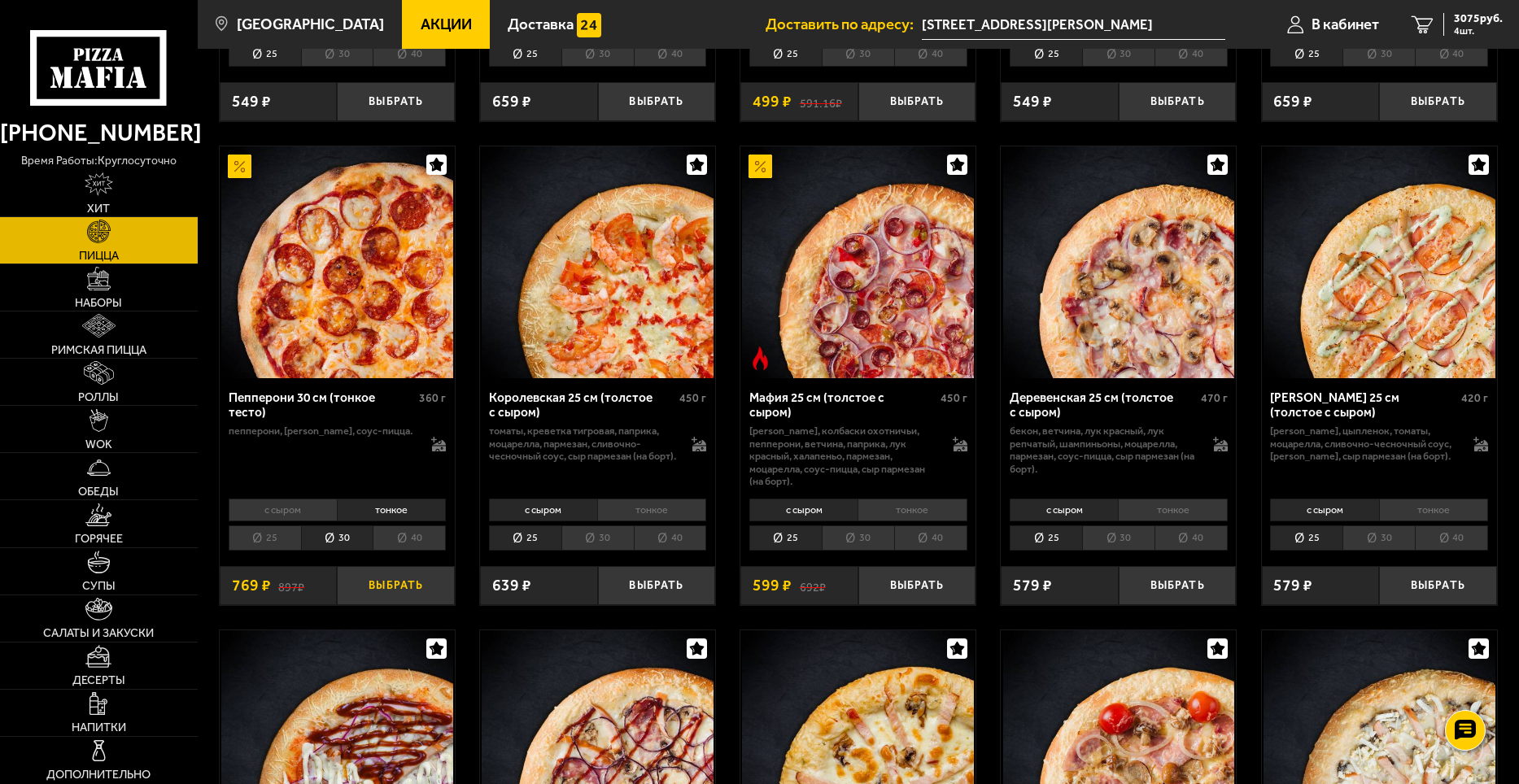
click at [387, 581] on button "Выбрать" at bounding box center [396, 586] width 118 height 39
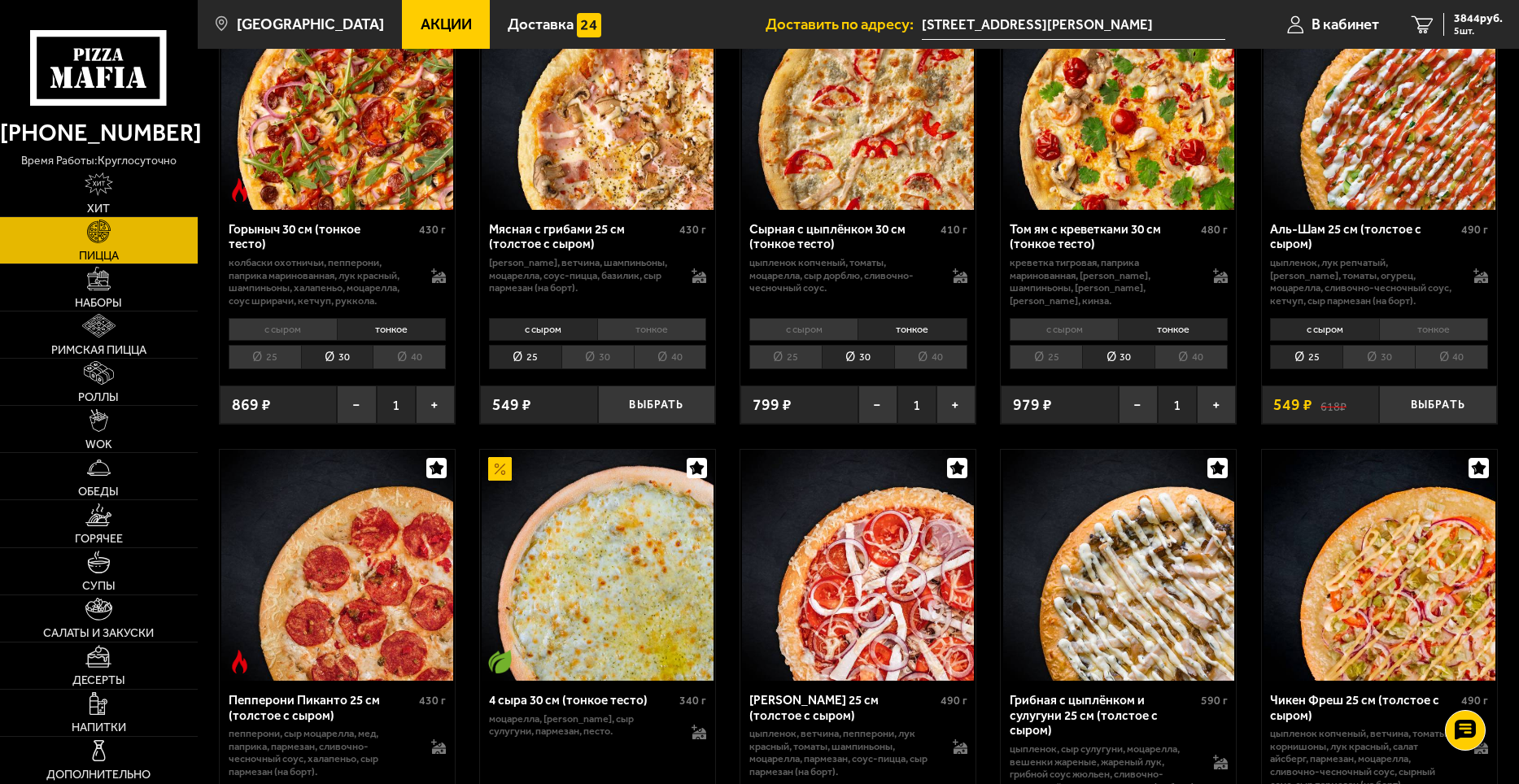
scroll to position [651, 0]
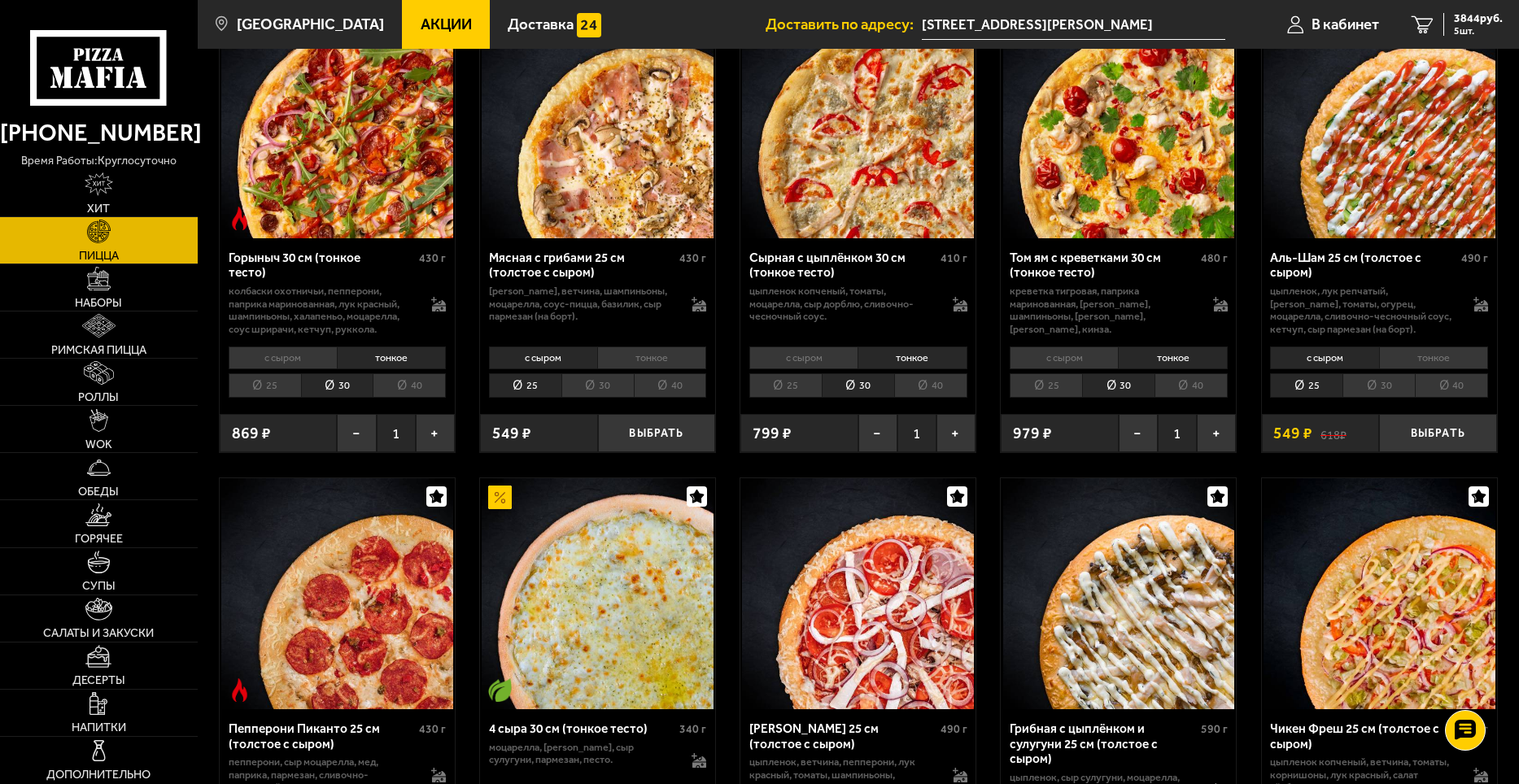
click at [1422, 357] on li "тонкое" at bounding box center [1433, 358] width 109 height 23
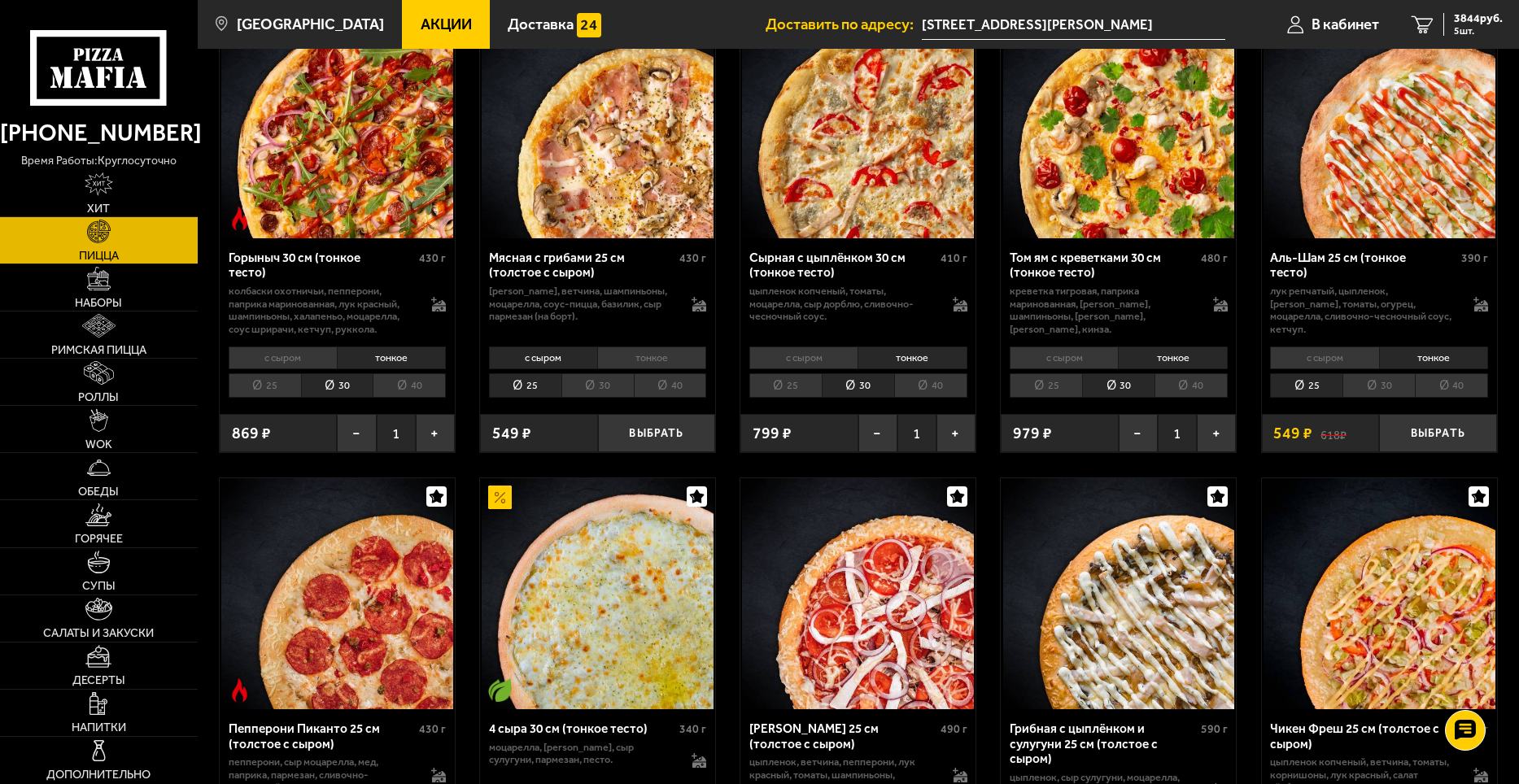
click at [1380, 389] on li "30" at bounding box center [1379, 386] width 73 height 25
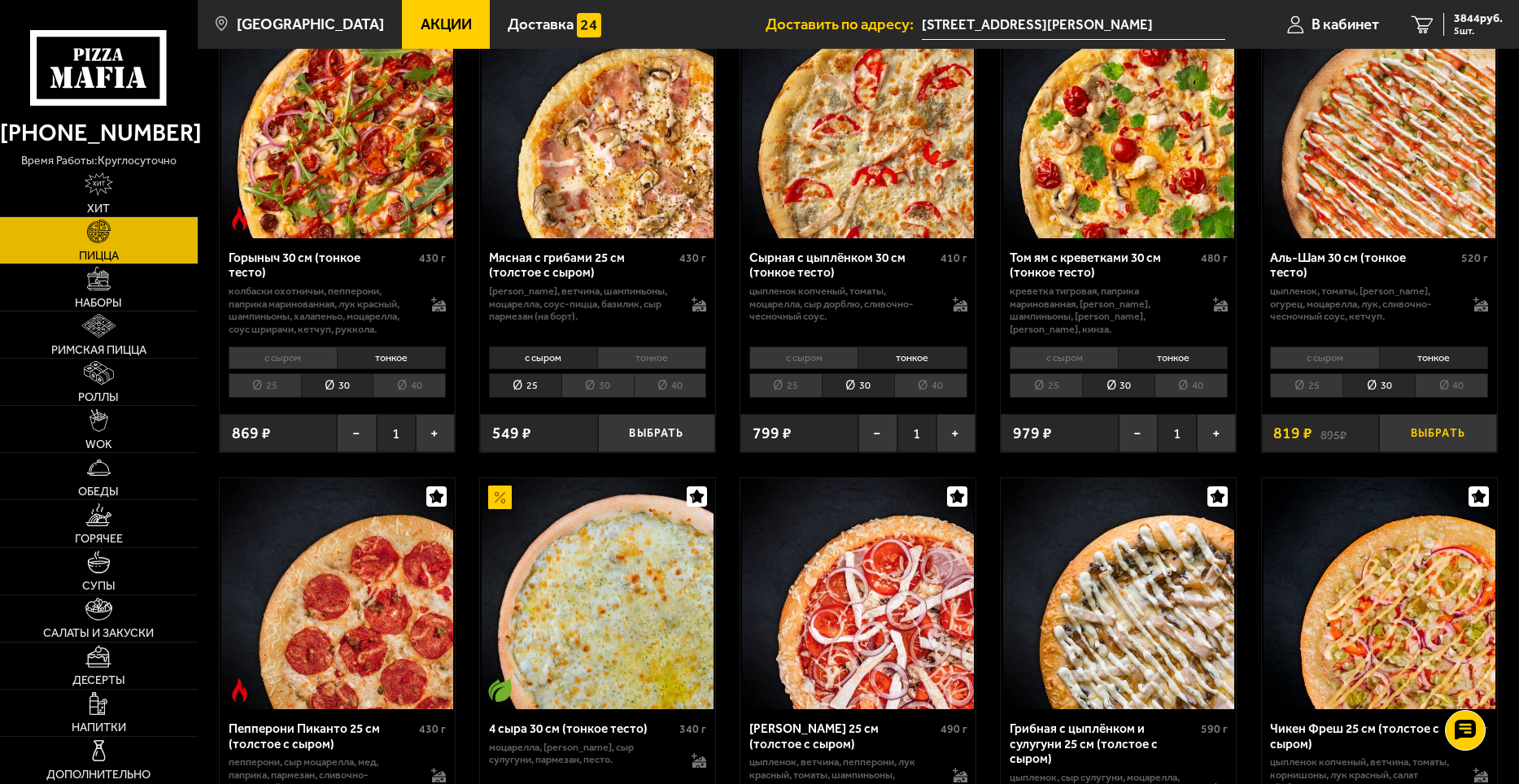
click at [1433, 433] on button "Выбрать" at bounding box center [1437, 433] width 118 height 39
click at [1462, 23] on span "4663 руб." at bounding box center [1479, 18] width 49 height 11
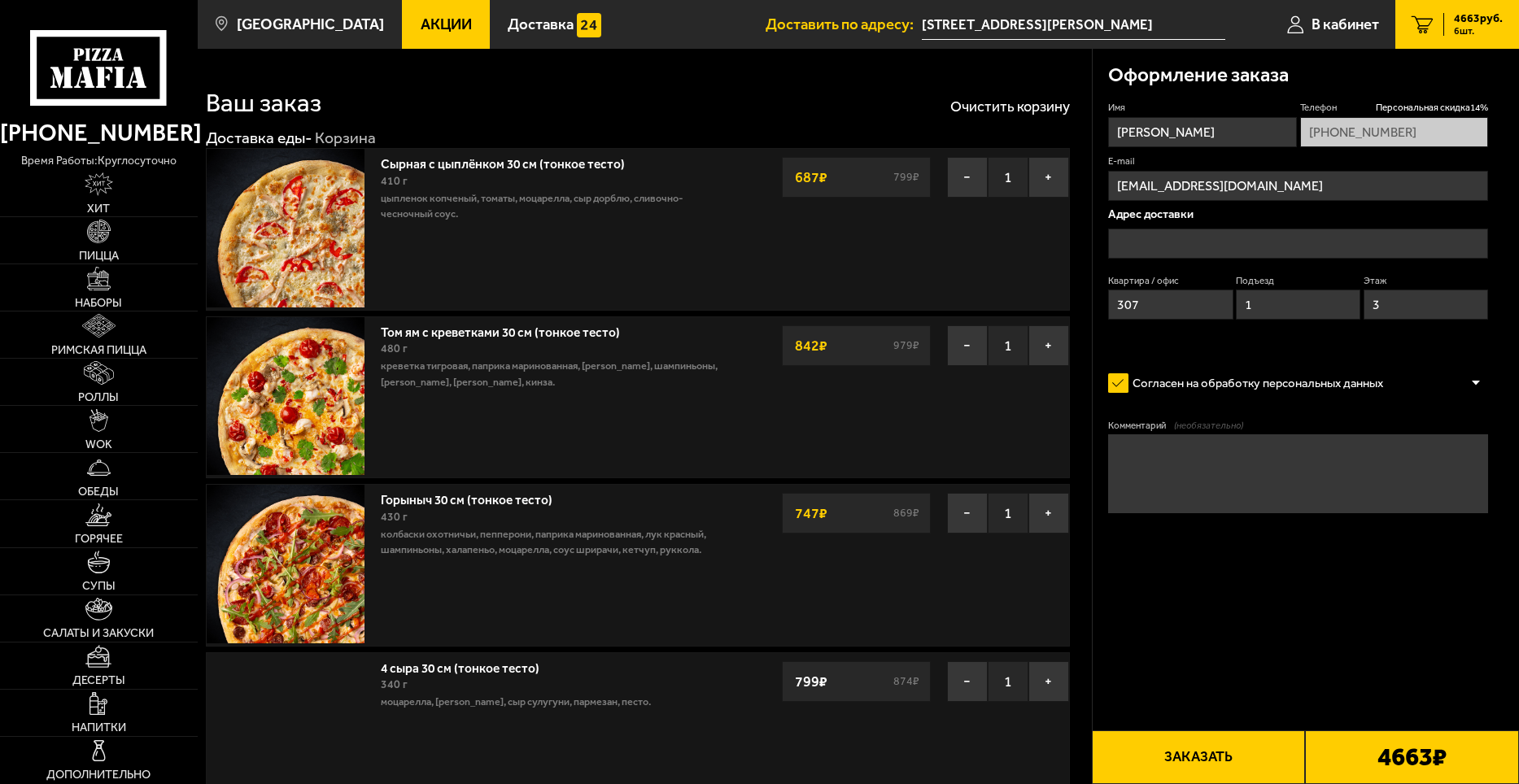
type input "[STREET_ADDRESS][PERSON_NAME]"
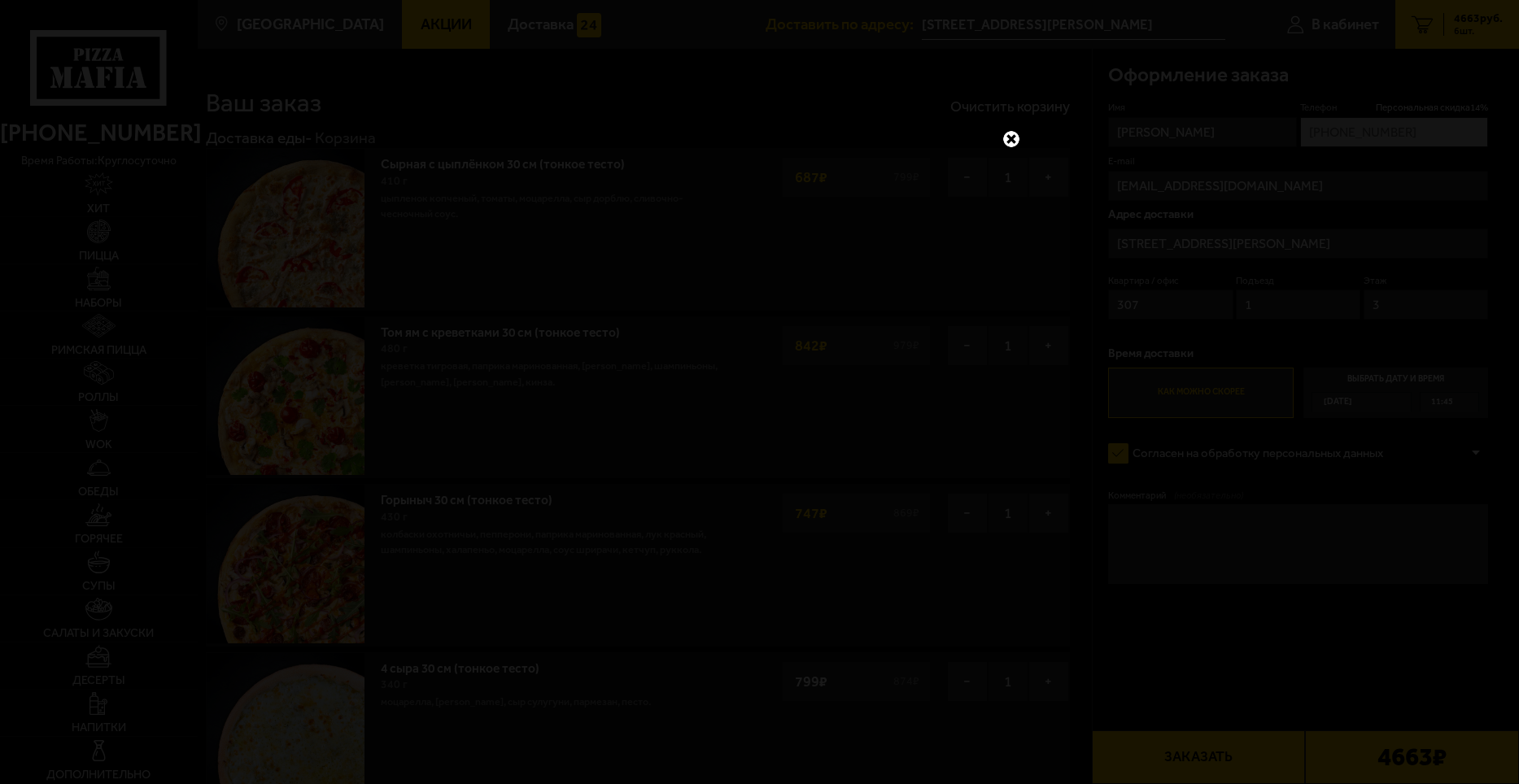
click at [1006, 139] on link at bounding box center [1011, 139] width 21 height 21
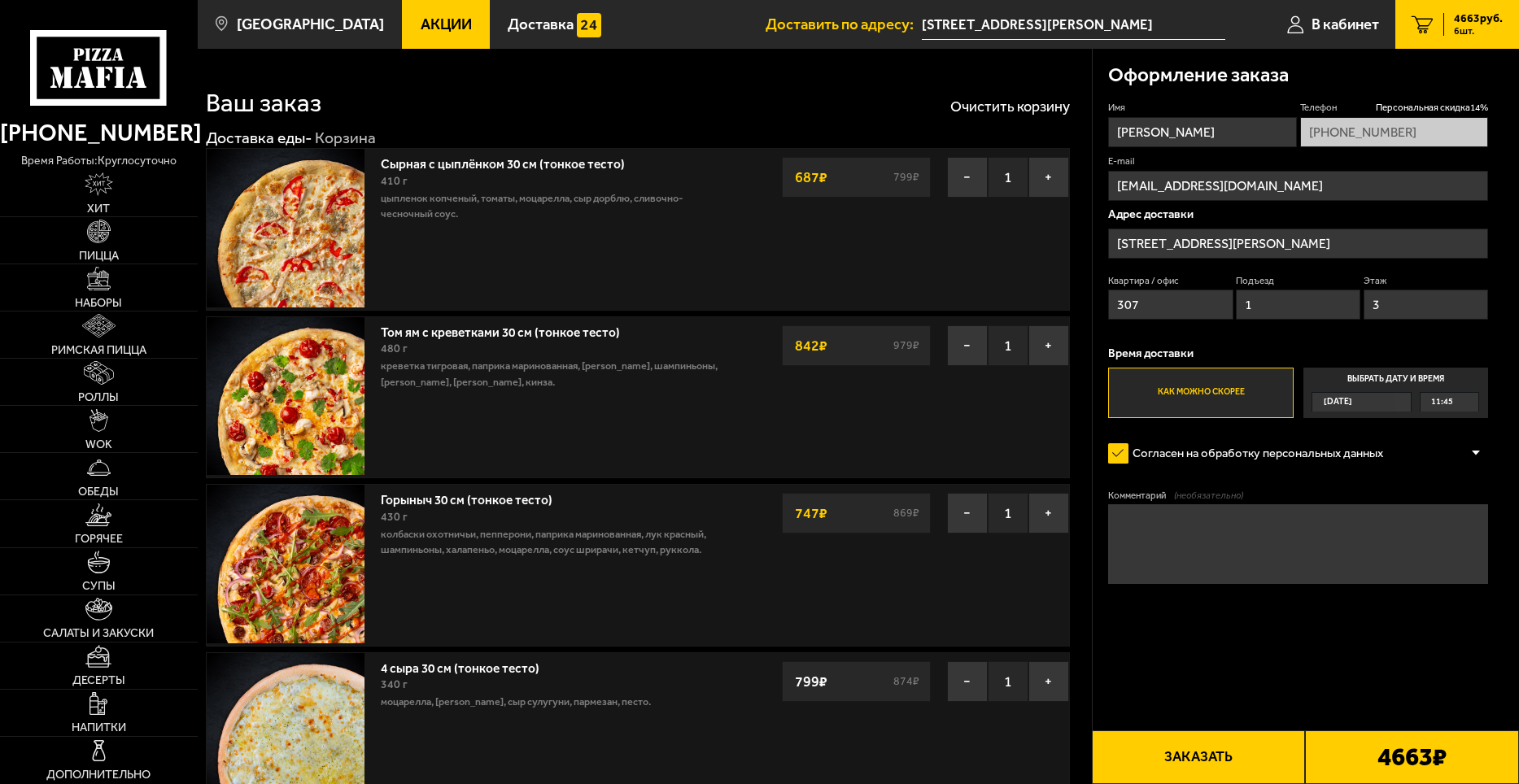
click at [1458, 403] on div "11:45" at bounding box center [1450, 402] width 58 height 18
click at [0, 0] on input "Выбрать дату и время Сегодня 11:45" at bounding box center [0, 0] width 0 height 0
click at [1468, 401] on div "11:45" at bounding box center [1450, 402] width 58 height 18
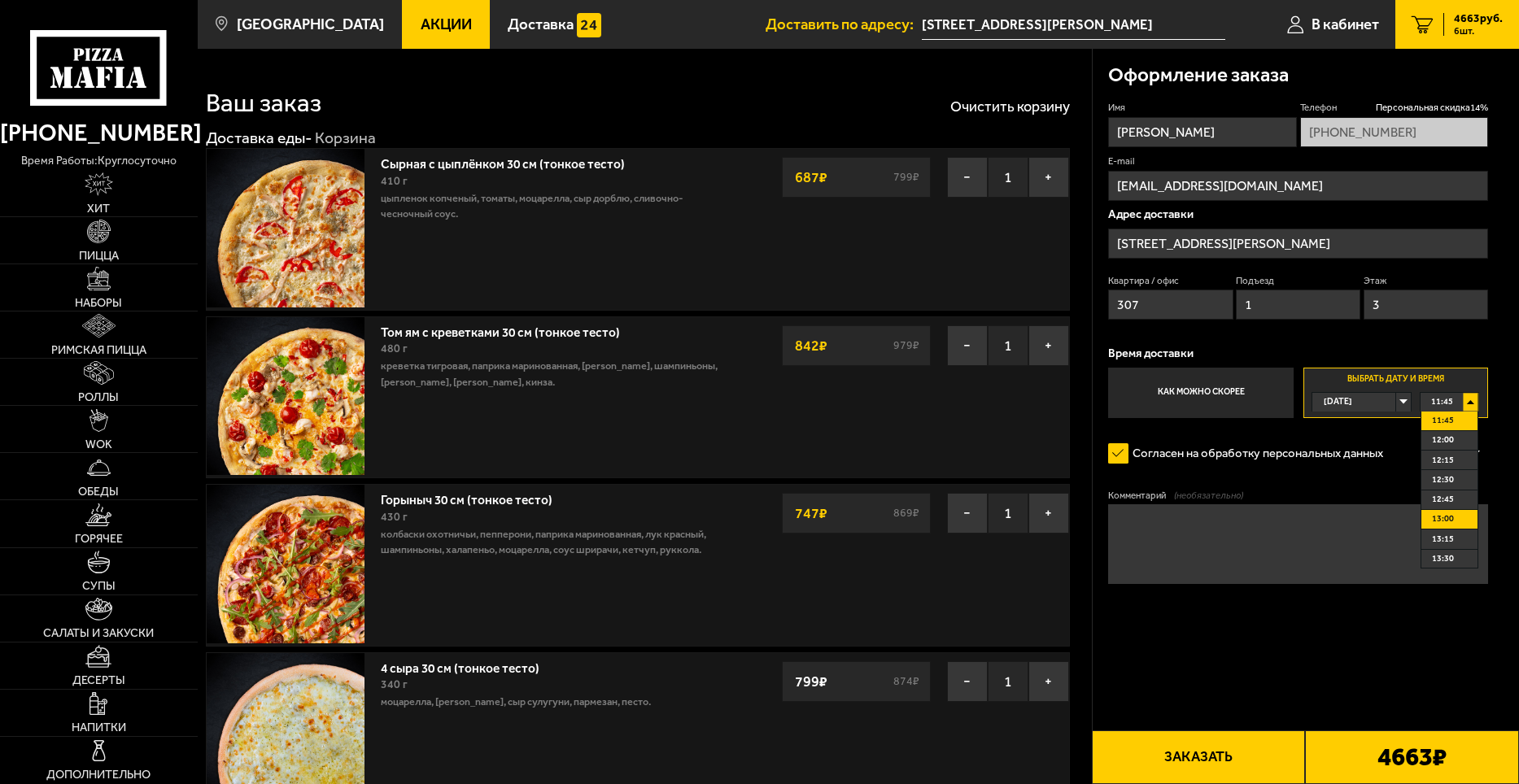
click at [1444, 513] on span "13:00" at bounding box center [1443, 519] width 22 height 18
click at [1195, 760] on button "Заказать" at bounding box center [1199, 757] width 214 height 53
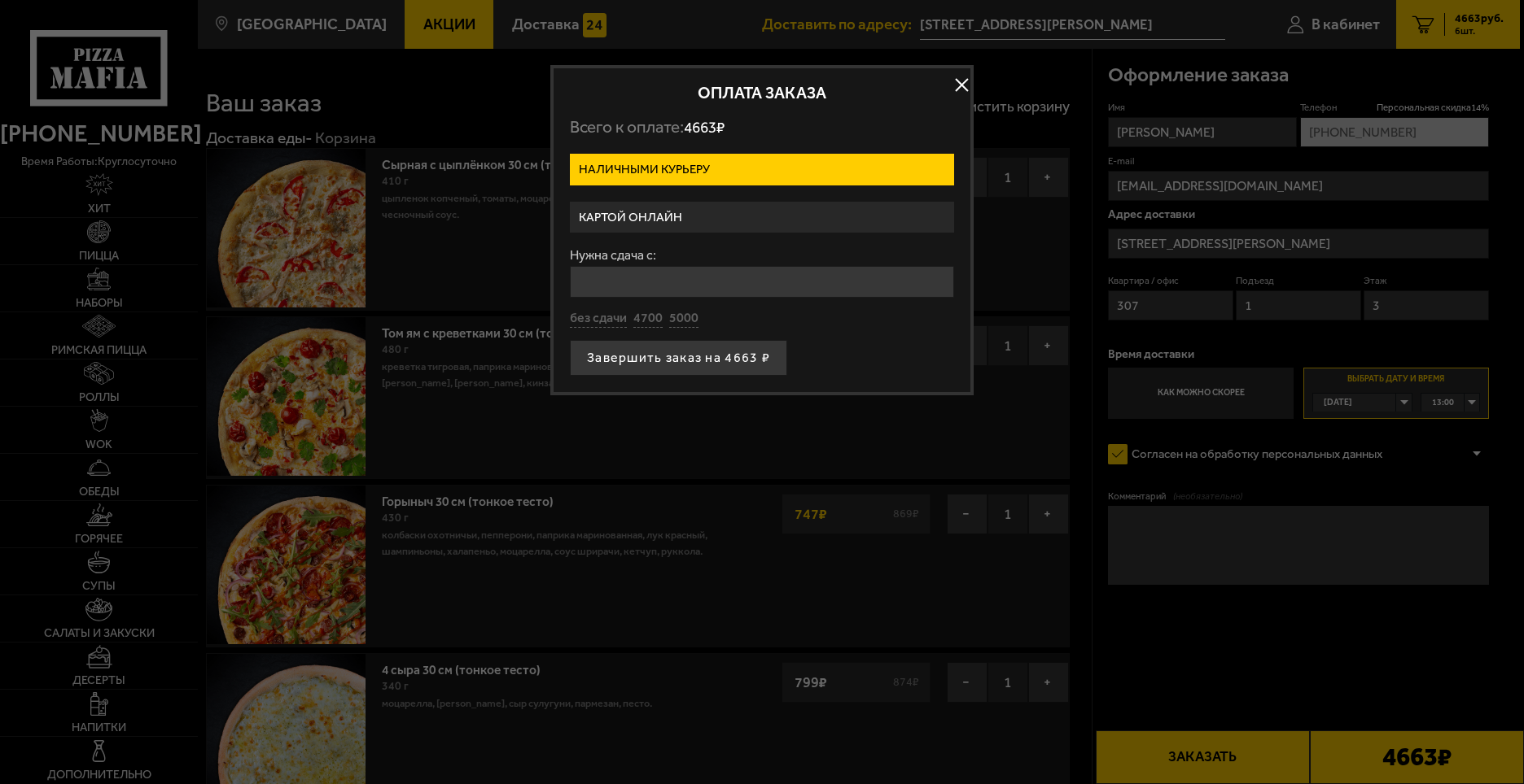
click at [739, 213] on label "Картой онлайн" at bounding box center [762, 217] width 384 height 32
click at [0, 0] on input "Картой онлайн" at bounding box center [0, 0] width 0 height 0
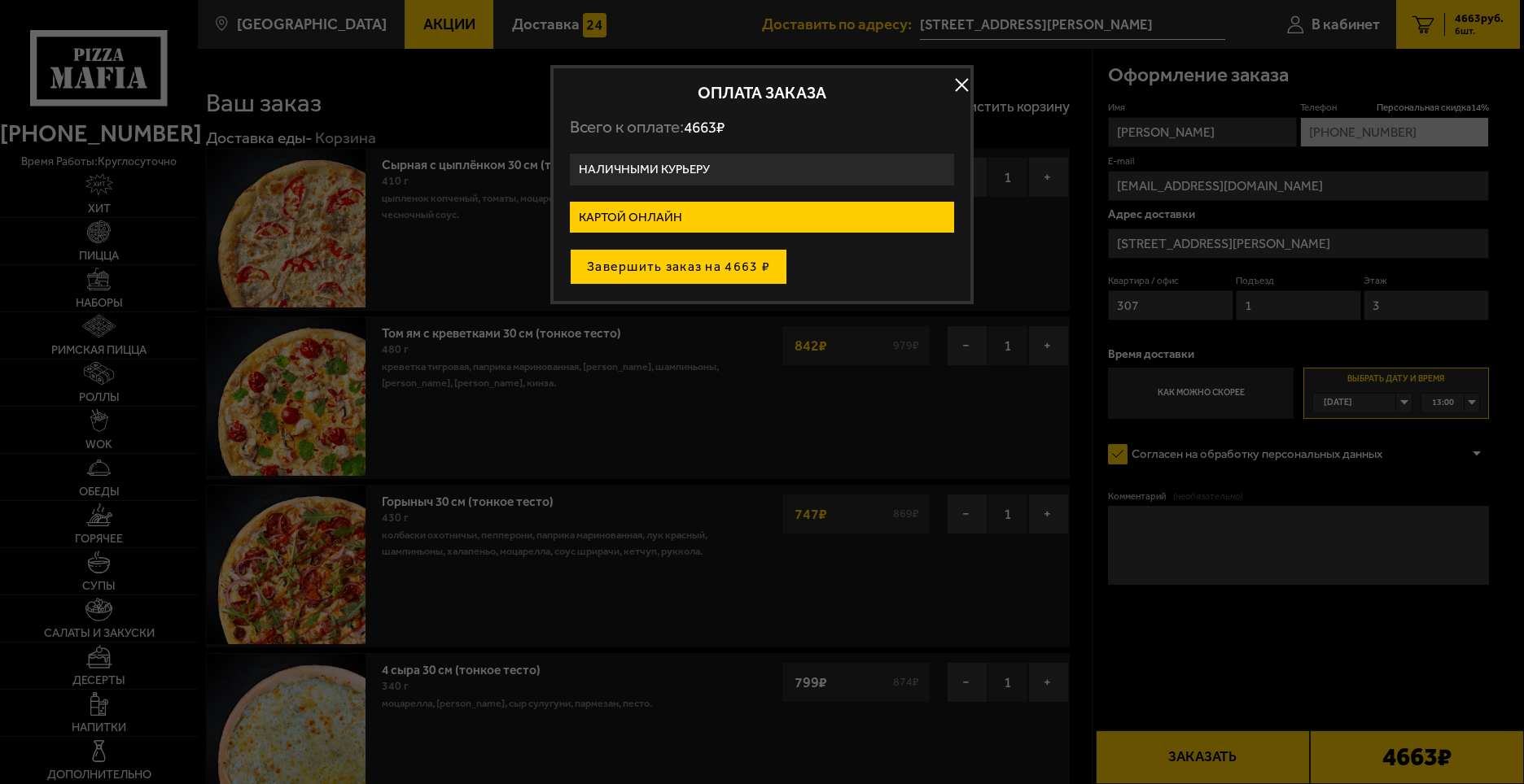
click at [657, 266] on button "Завершить заказ на 4663 ₽" at bounding box center [678, 267] width 218 height 36
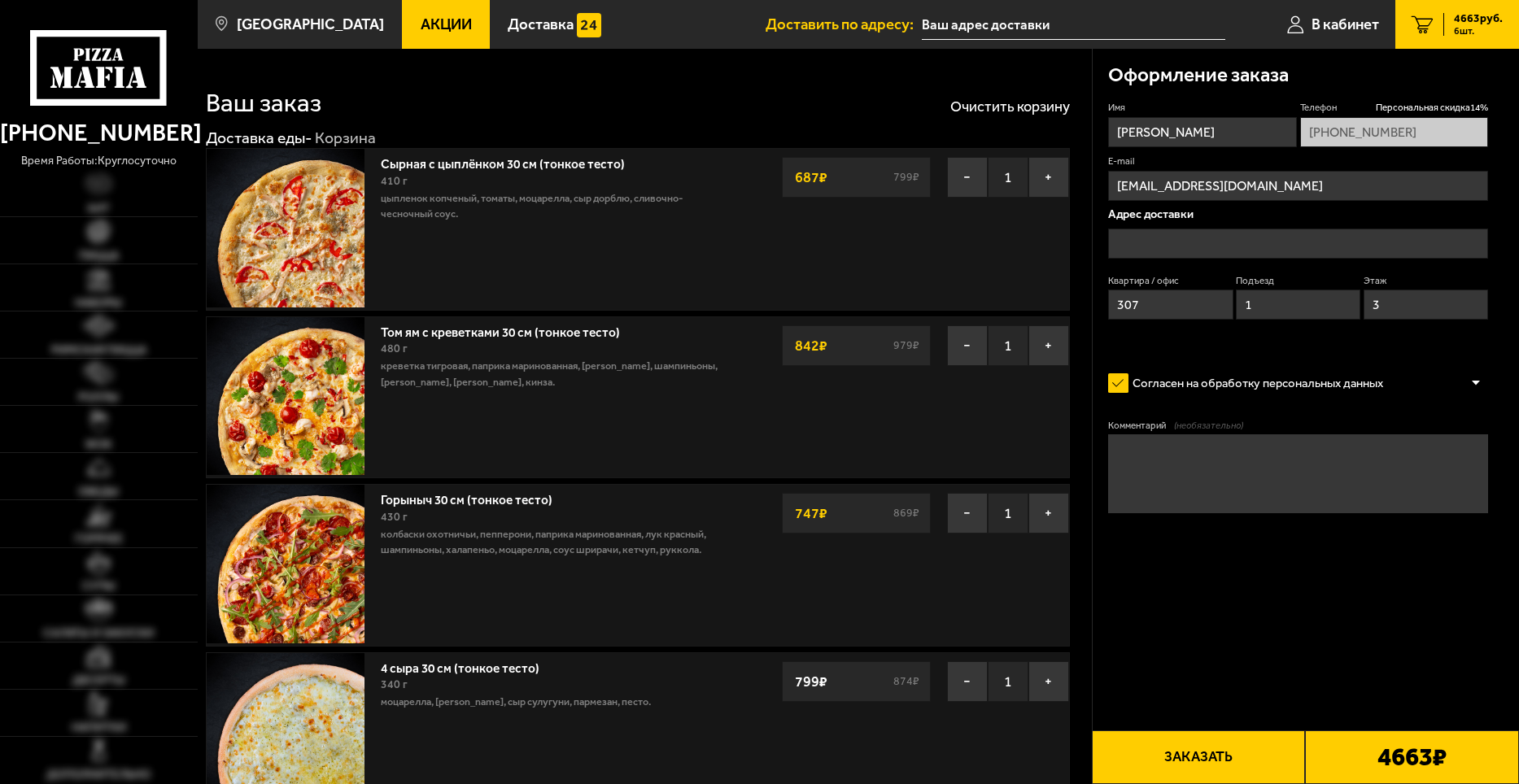
type input "[STREET_ADDRESS][PERSON_NAME]"
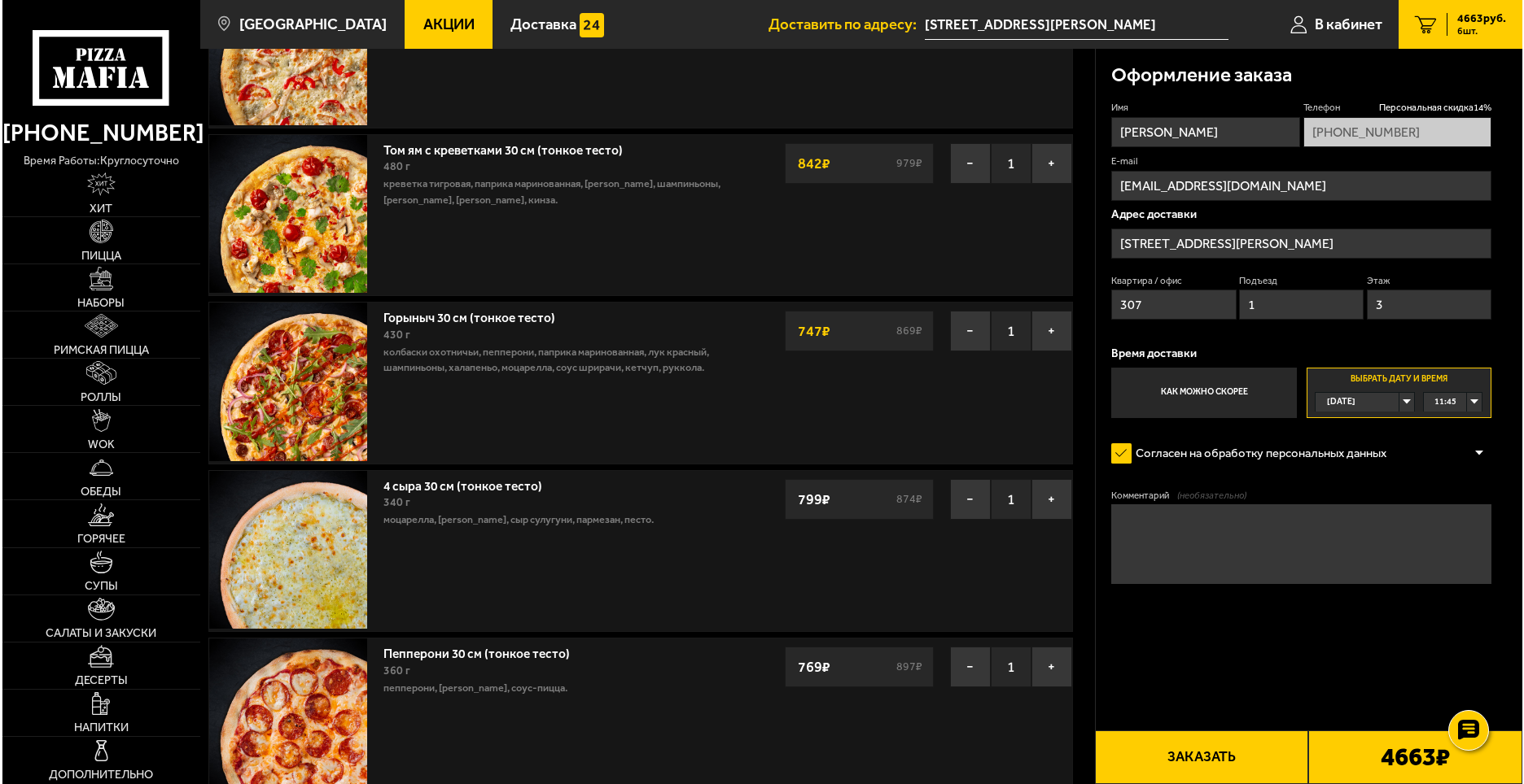
scroll to position [244, 0]
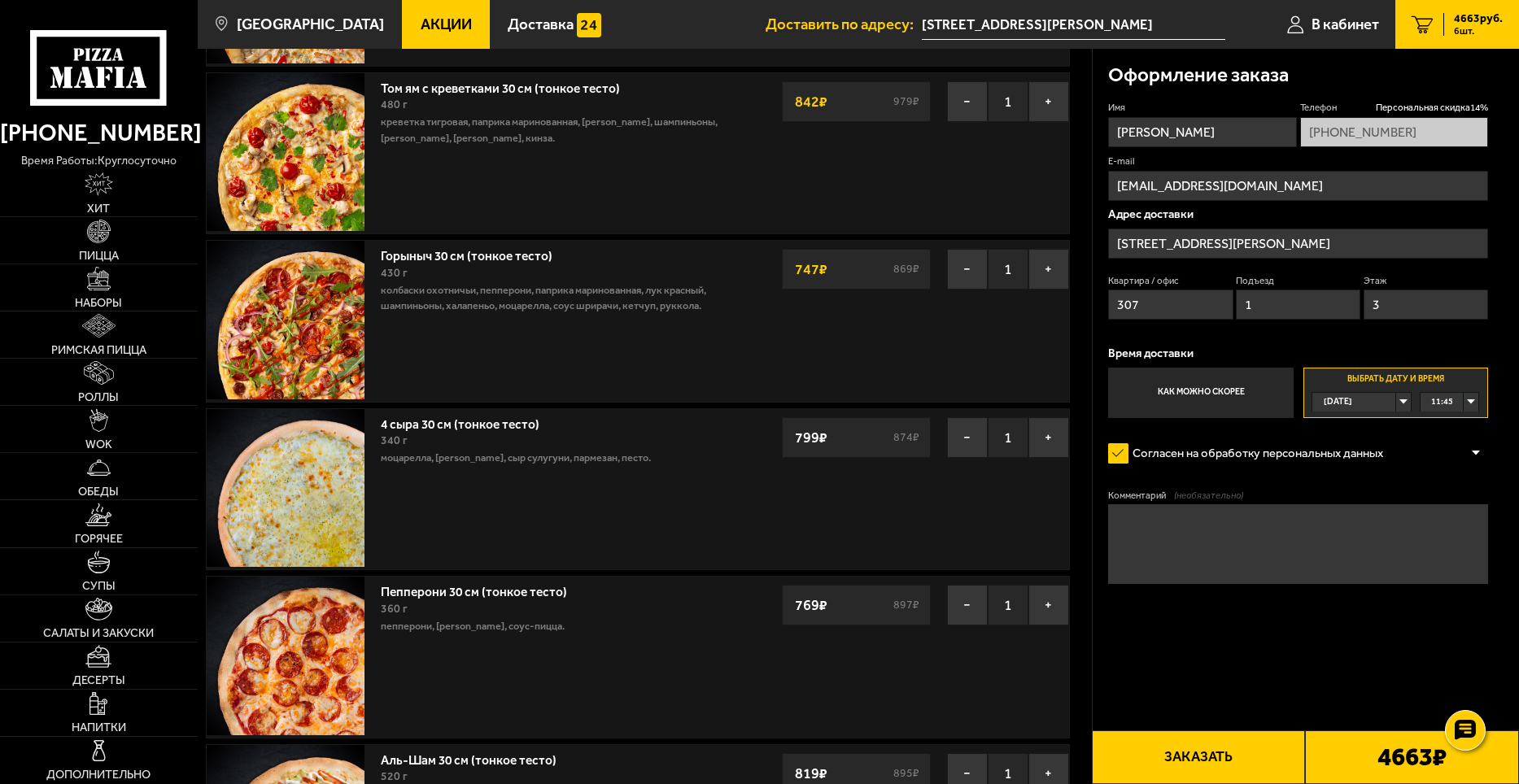
click at [1220, 767] on button "Заказать" at bounding box center [1199, 757] width 214 height 53
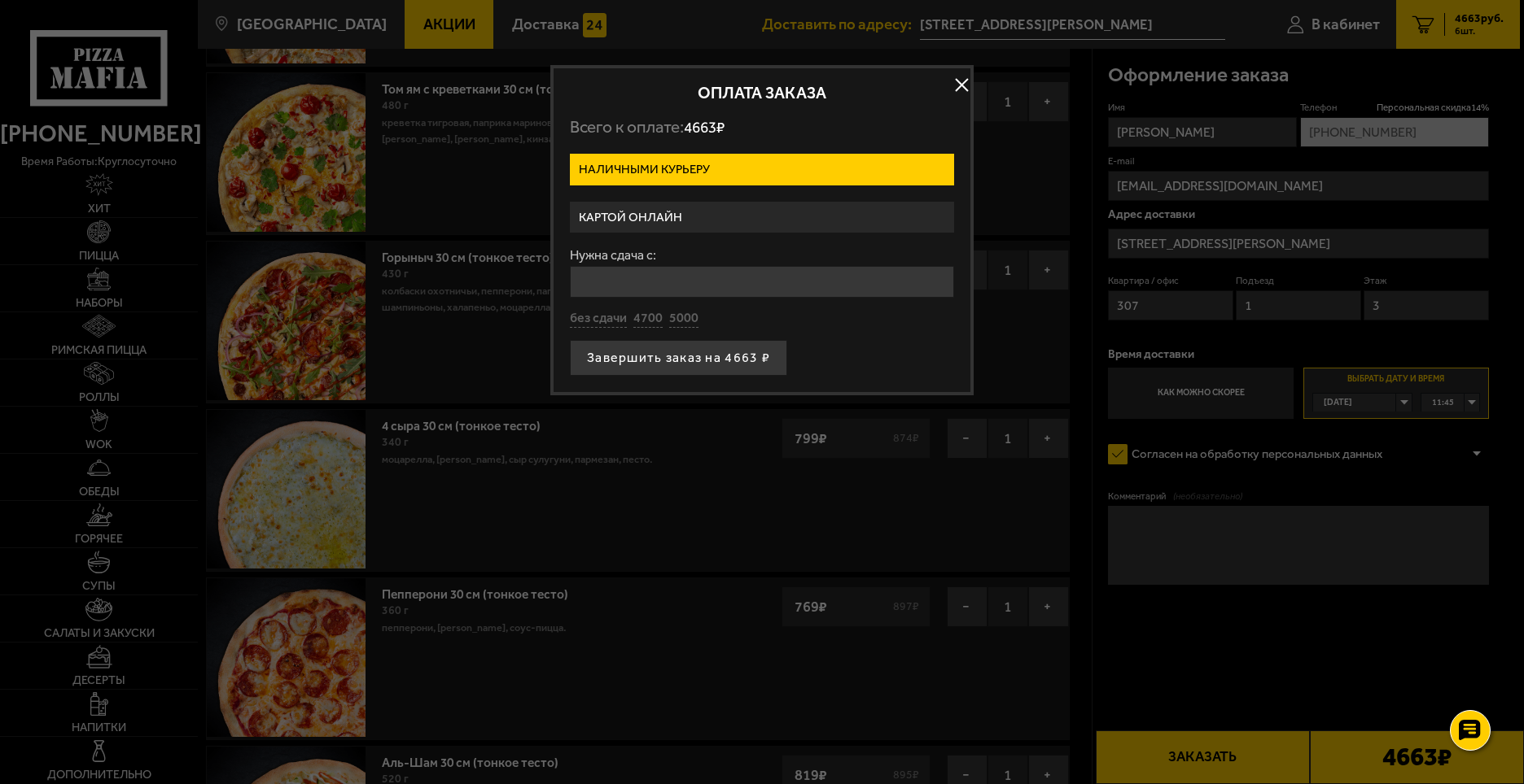
click at [738, 219] on label "Картой онлайн" at bounding box center [762, 217] width 384 height 32
click at [0, 0] on input "Картой онлайн" at bounding box center [0, 0] width 0 height 0
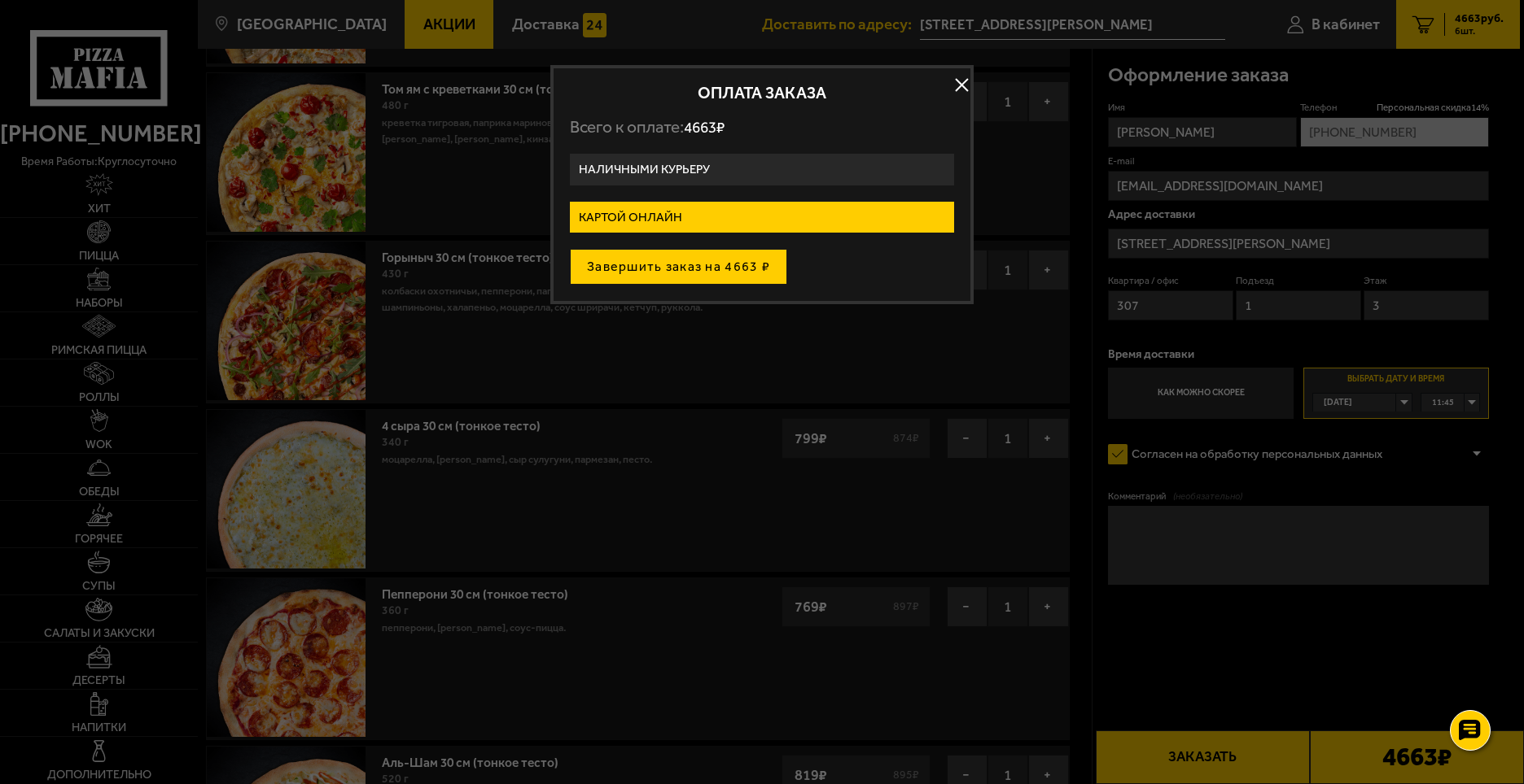
click at [705, 262] on button "Завершить заказ на 4663 ₽" at bounding box center [678, 267] width 218 height 36
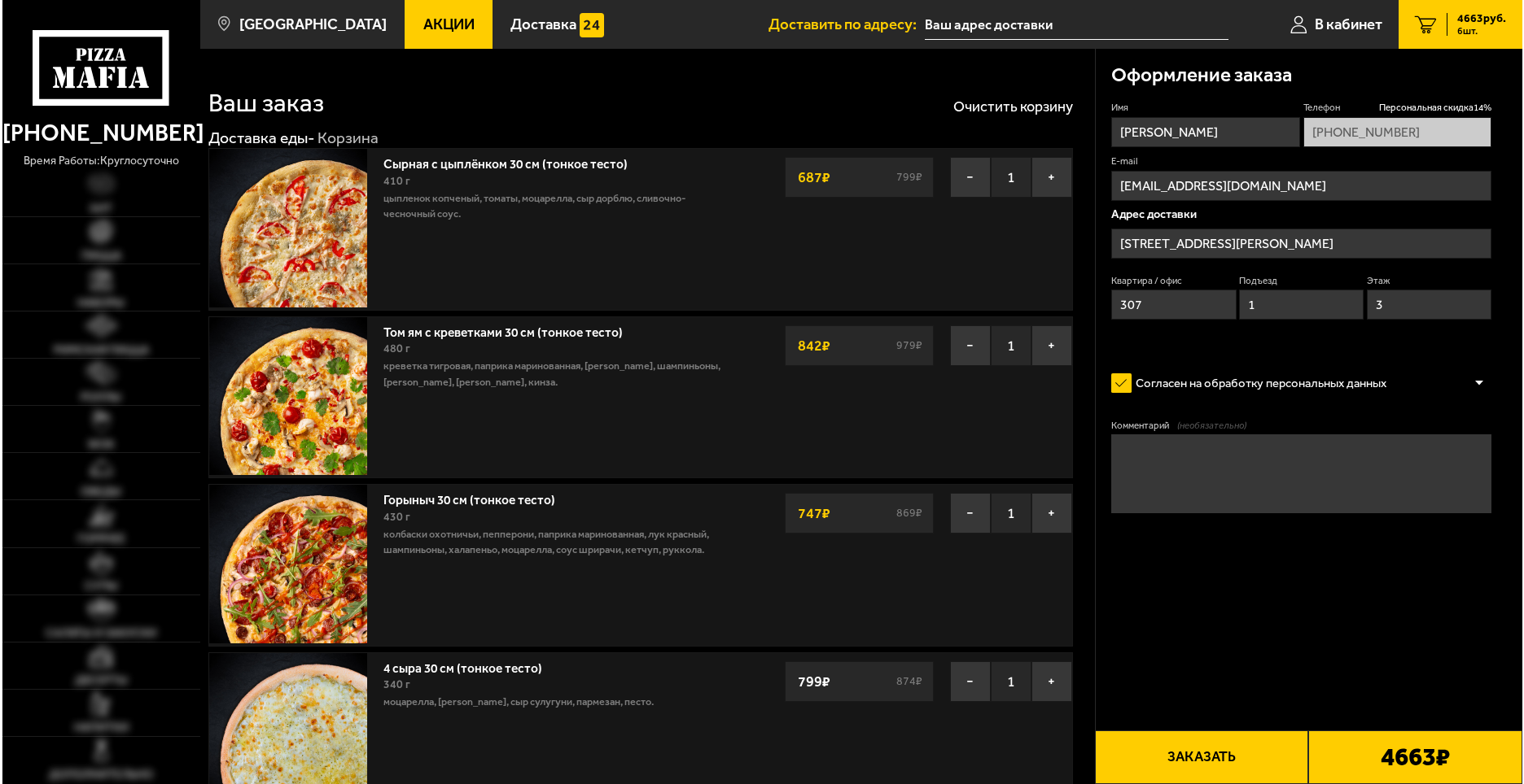
scroll to position [244, 0]
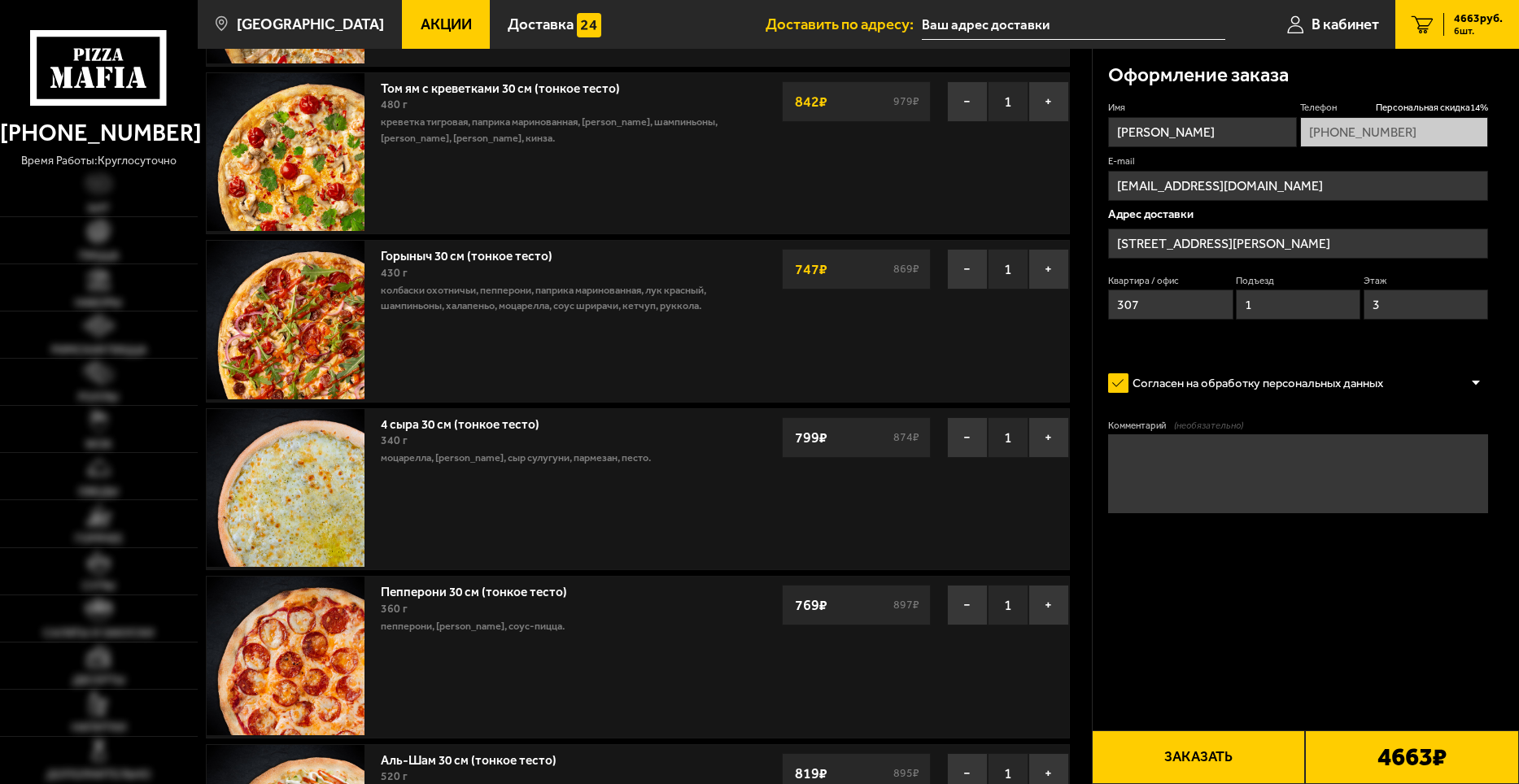
type input "[STREET_ADDRESS][PERSON_NAME]"
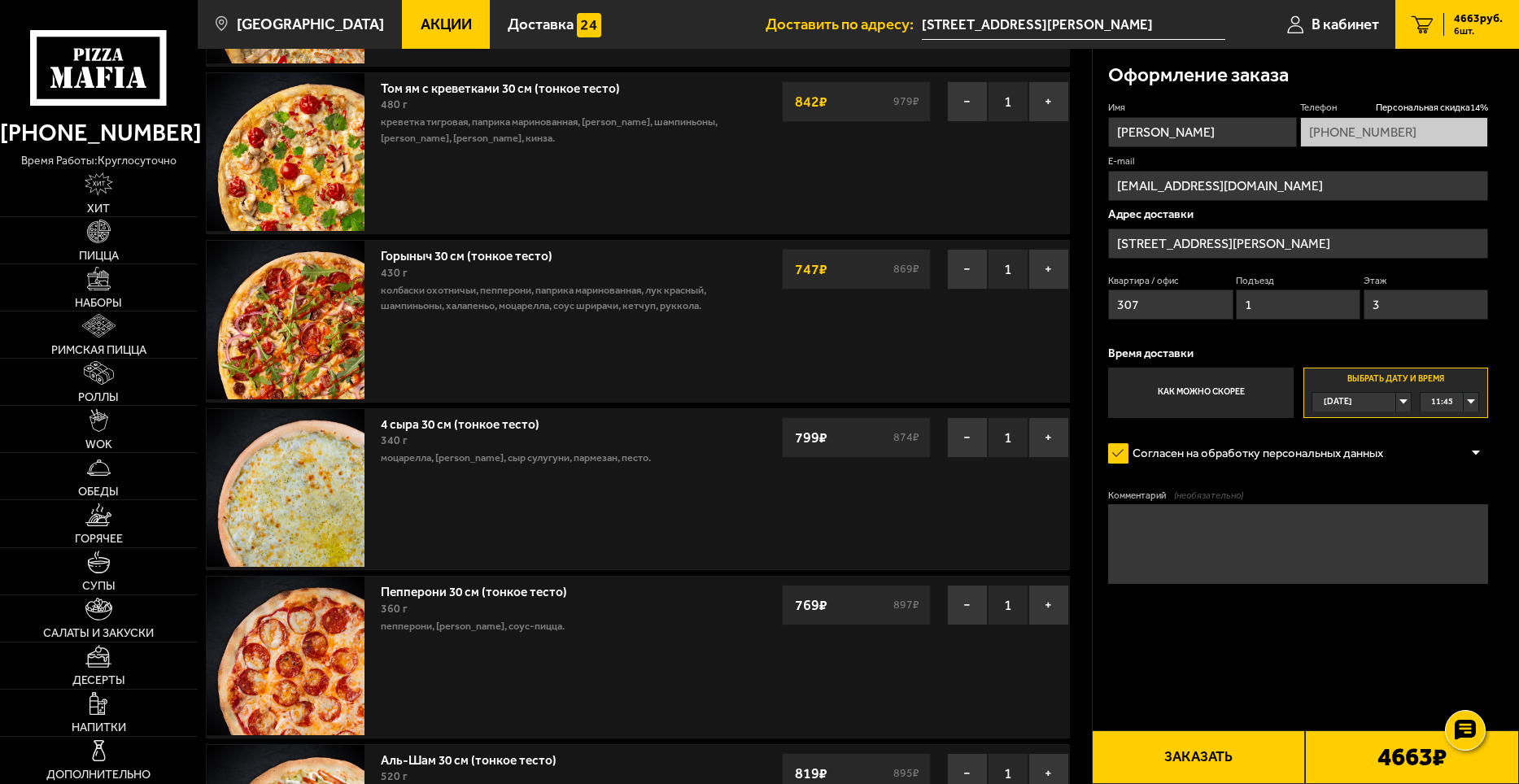
click at [1208, 766] on button "Заказать" at bounding box center [1199, 757] width 214 height 53
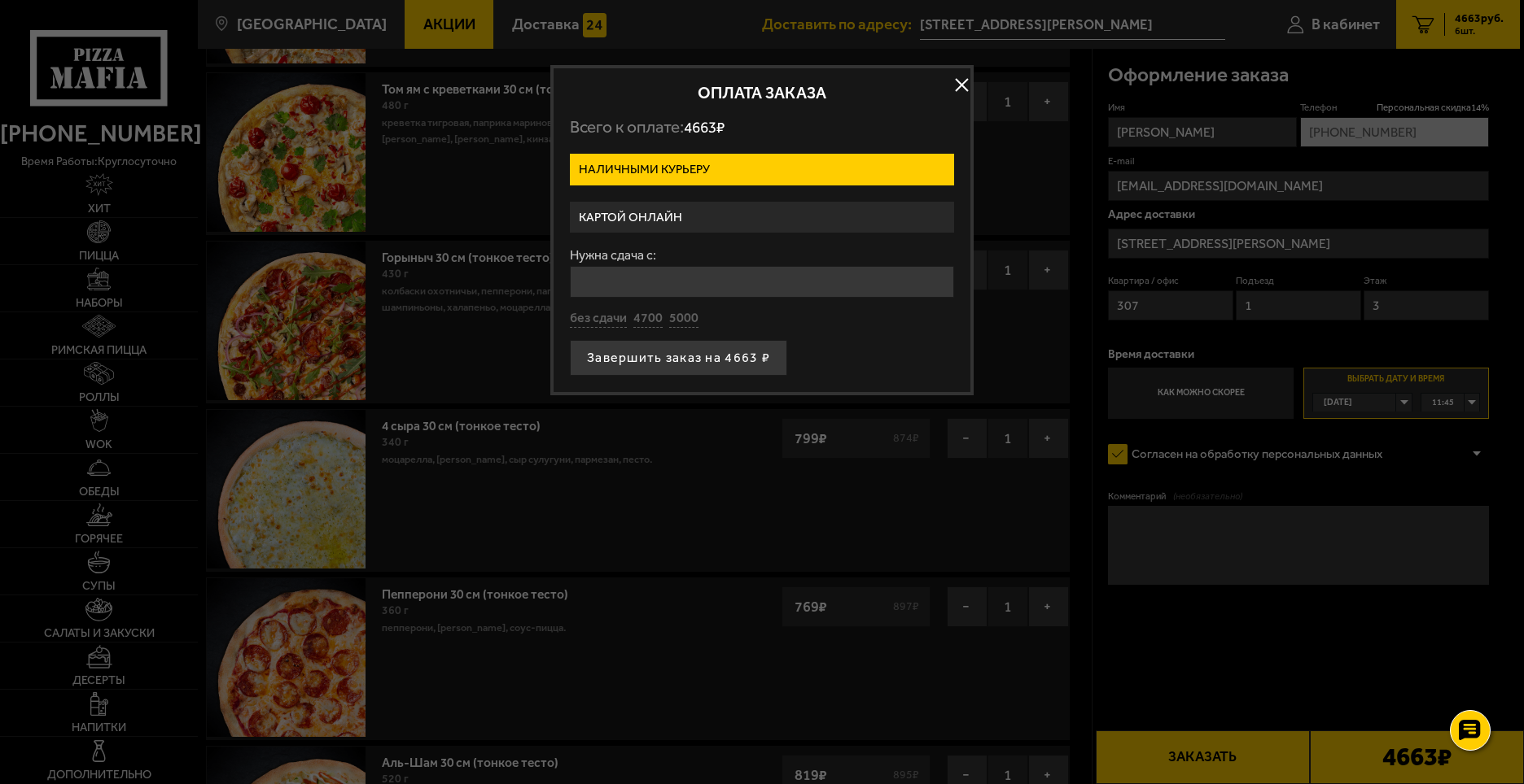
click at [666, 216] on label "Картой онлайн" at bounding box center [762, 217] width 384 height 32
click at [0, 0] on input "Картой онлайн" at bounding box center [0, 0] width 0 height 0
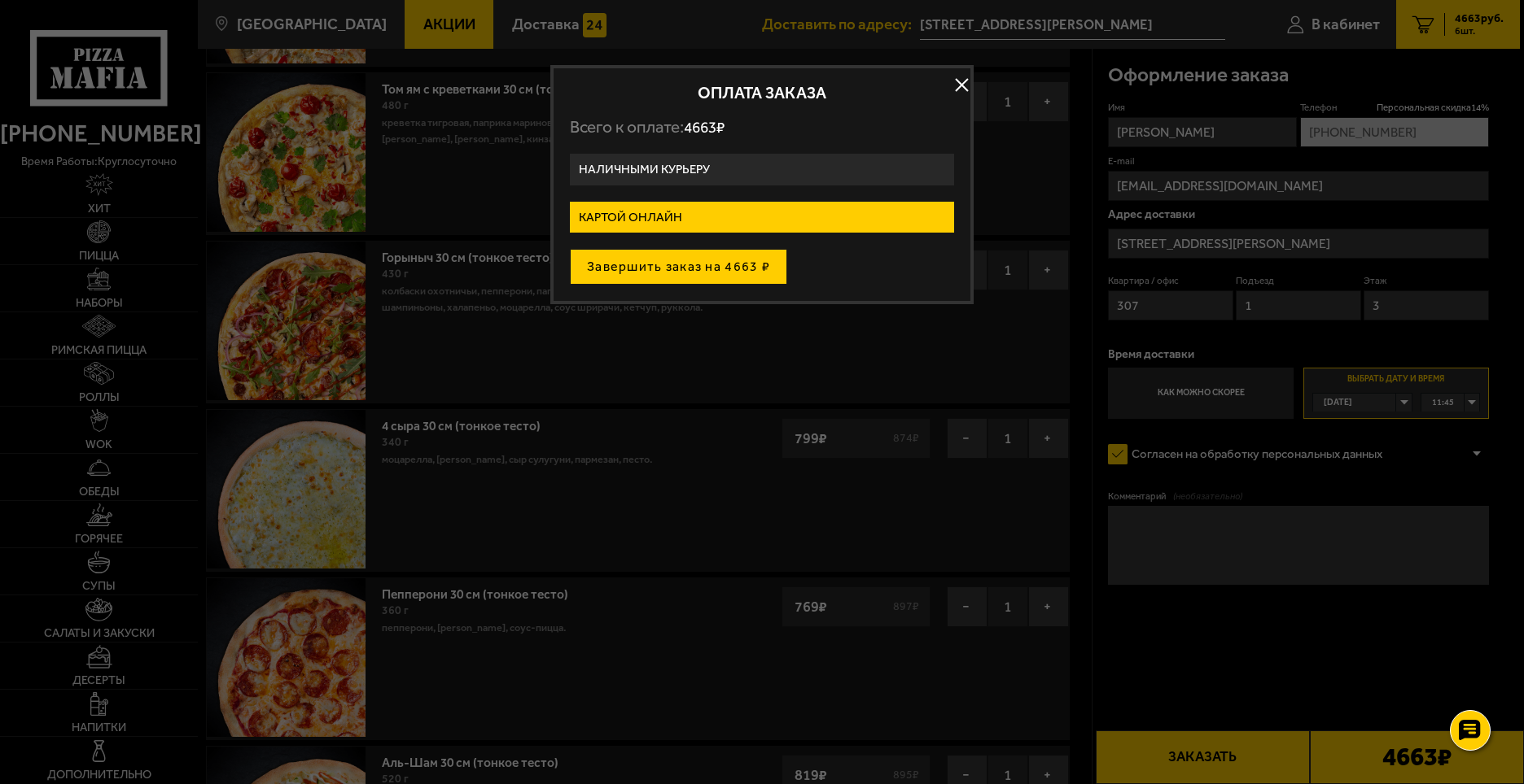
click at [693, 267] on button "Завершить заказ на 4663 ₽" at bounding box center [678, 267] width 218 height 36
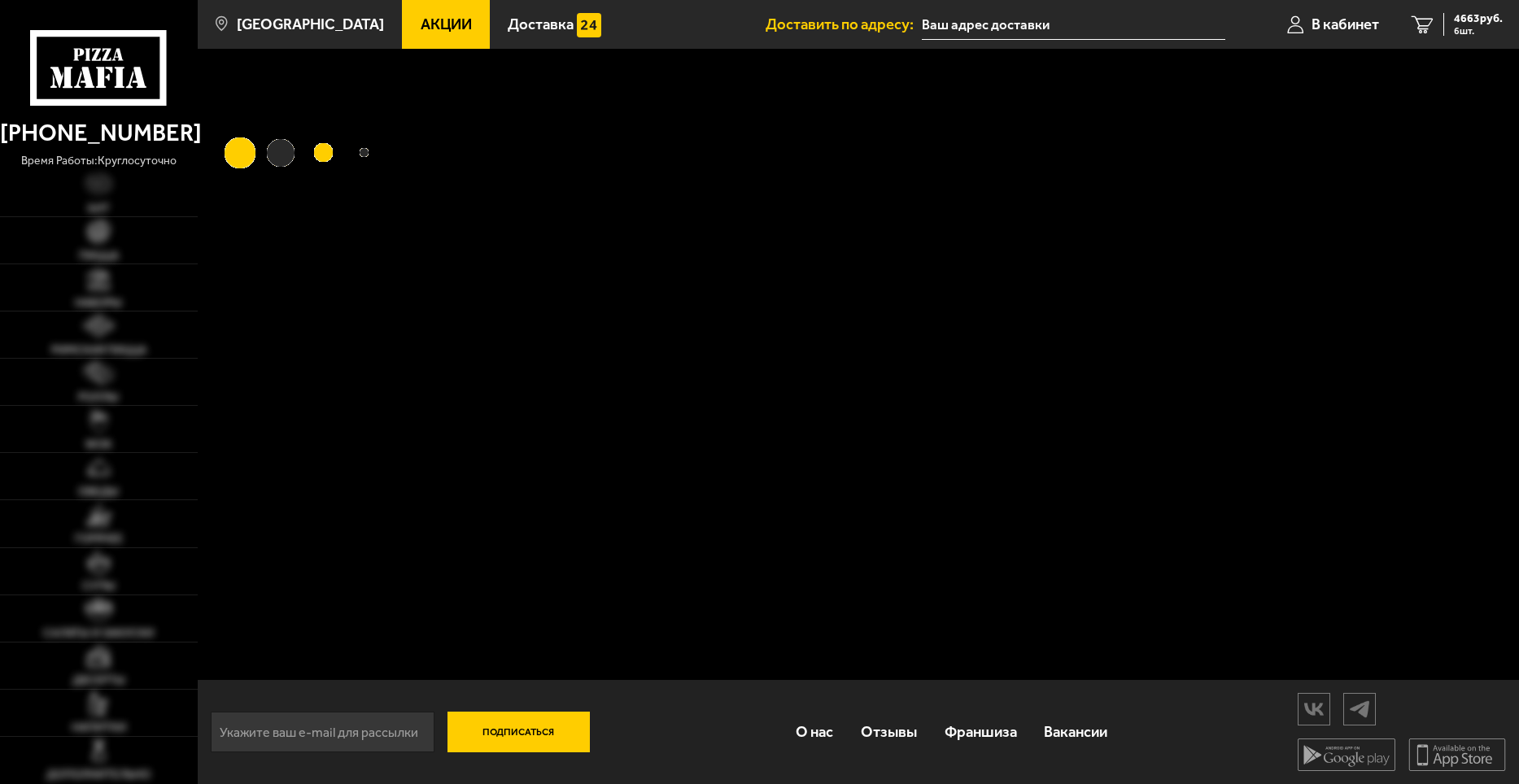
type input "[STREET_ADDRESS][PERSON_NAME]"
